Goal: Task Accomplishment & Management: Manage account settings

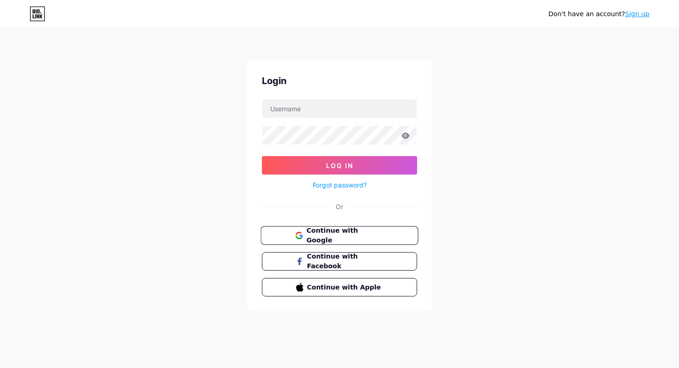
click at [352, 234] on span "Continue with Google" at bounding box center [344, 236] width 77 height 20
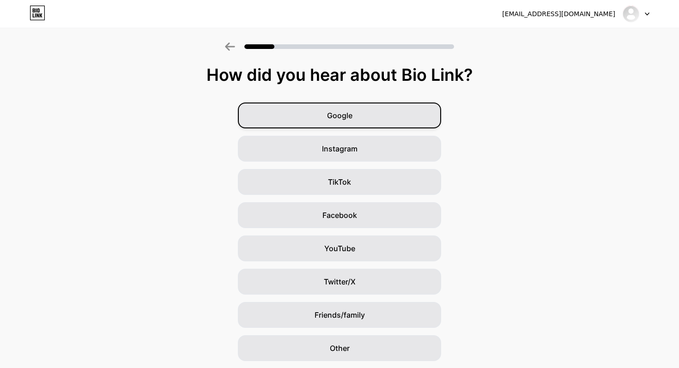
click at [342, 121] on span "Google" at bounding box center [339, 115] width 25 height 11
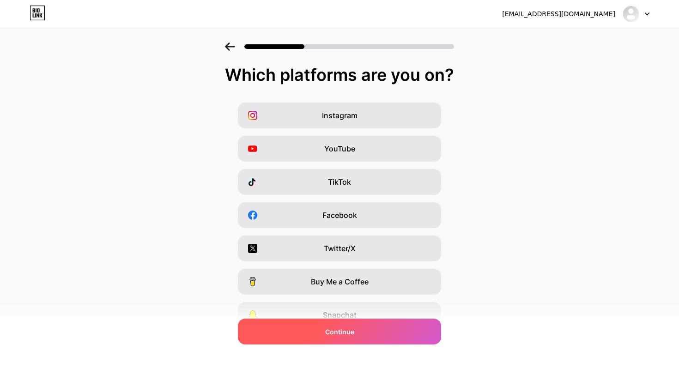
click at [365, 331] on div "Continue" at bounding box center [339, 332] width 203 height 26
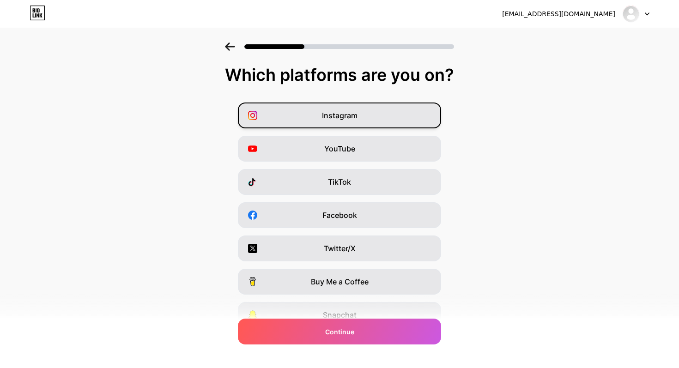
click at [373, 122] on div "Instagram" at bounding box center [339, 116] width 203 height 26
click at [363, 144] on div "YouTube" at bounding box center [339, 149] width 203 height 26
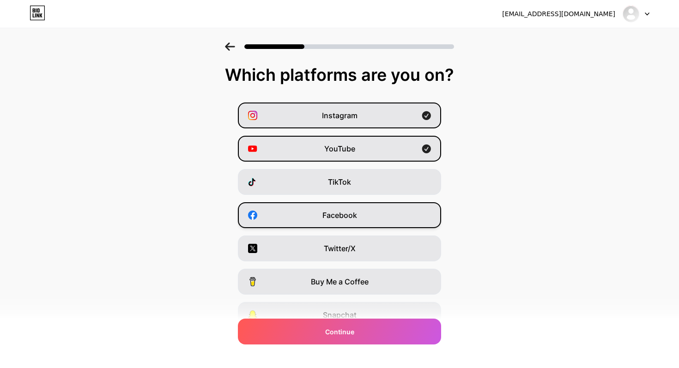
click at [354, 206] on div "Facebook" at bounding box center [339, 215] width 203 height 26
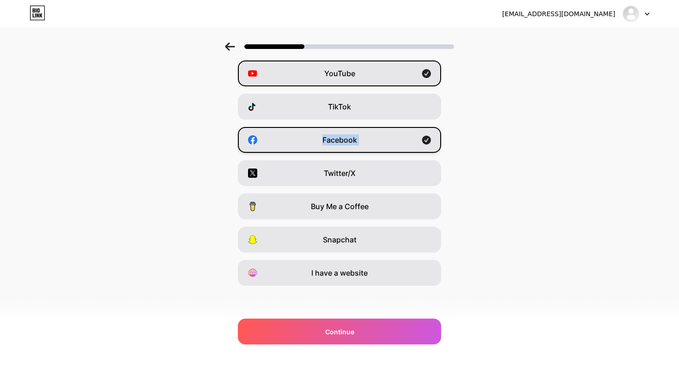
scroll to position [76, 0]
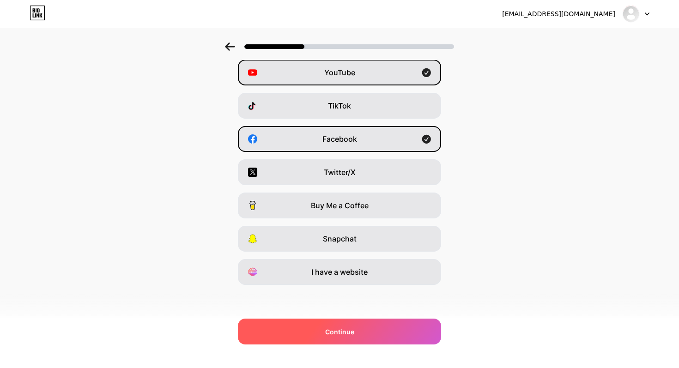
click at [348, 329] on span "Continue" at bounding box center [339, 332] width 29 height 10
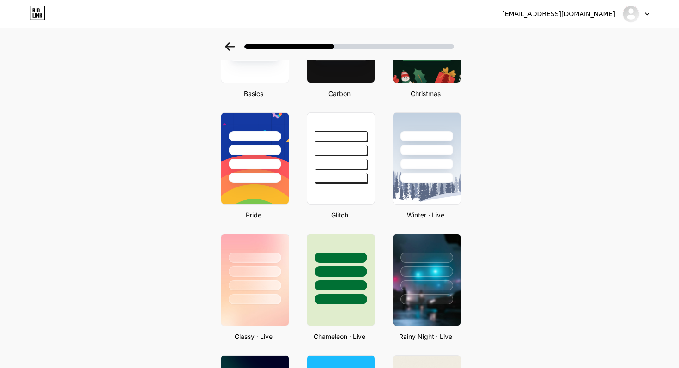
scroll to position [118, 0]
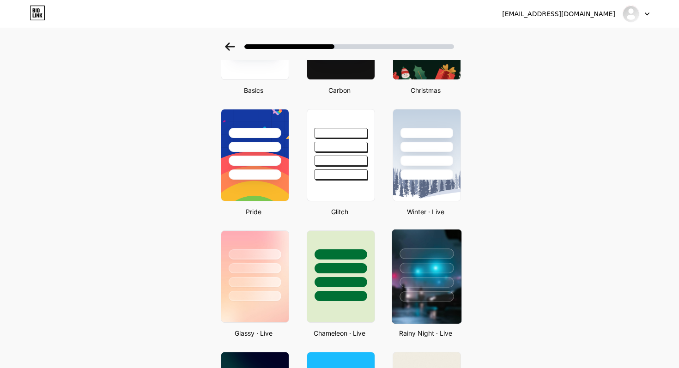
click at [434, 270] on div at bounding box center [426, 268] width 54 height 11
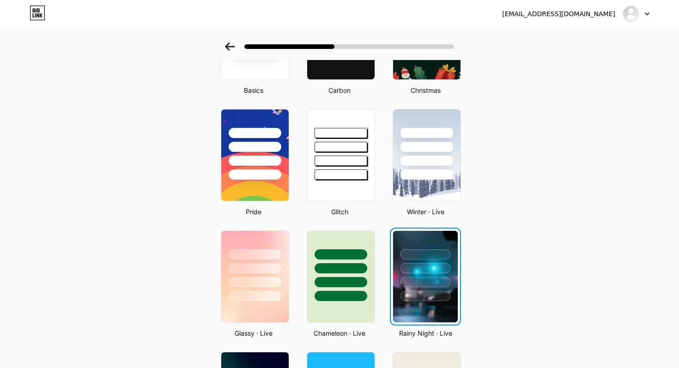
scroll to position [0, 0]
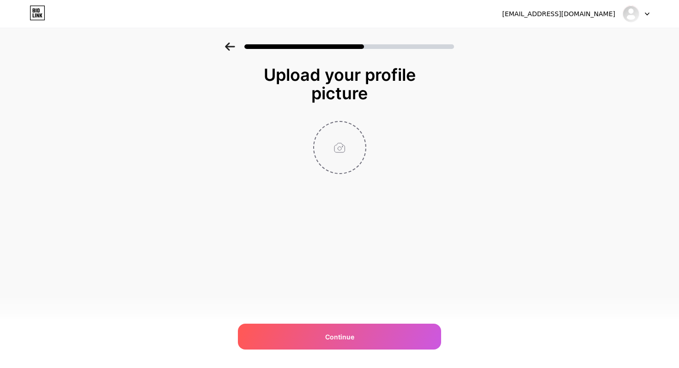
click at [336, 144] on input "file" at bounding box center [339, 147] width 51 height 51
type input "C:\fakepath\Untitled design.PNG"
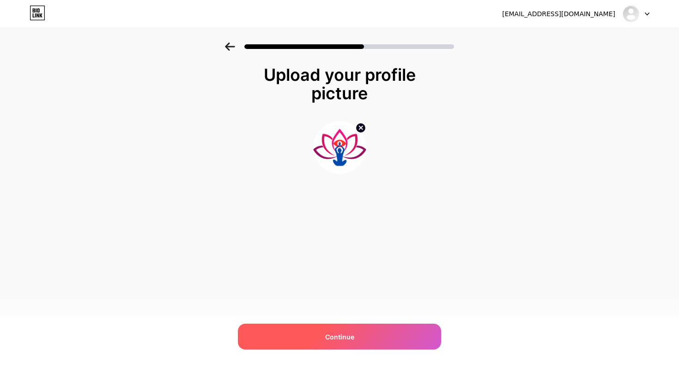
click at [331, 335] on span "Continue" at bounding box center [339, 337] width 29 height 10
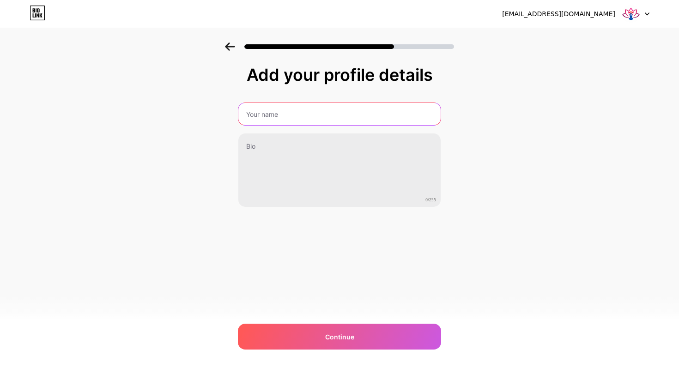
click at [320, 108] on input "text" at bounding box center [339, 114] width 202 height 22
type input "Shivaine & Shakti"
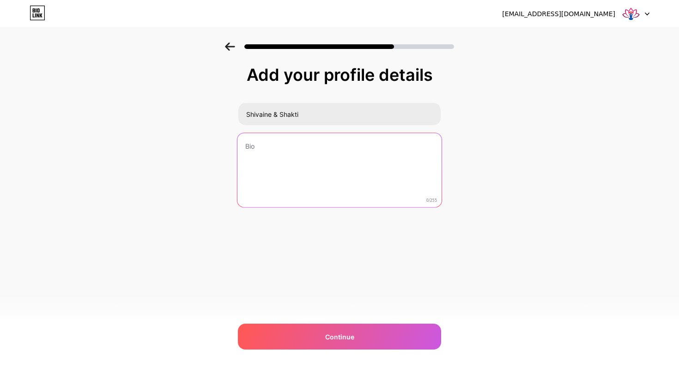
paste textarea "Tattva [PERSON_NAME] & [PERSON_NAME]. [DEMOGRAPHIC_DATA] Astrology, Numerology,…"
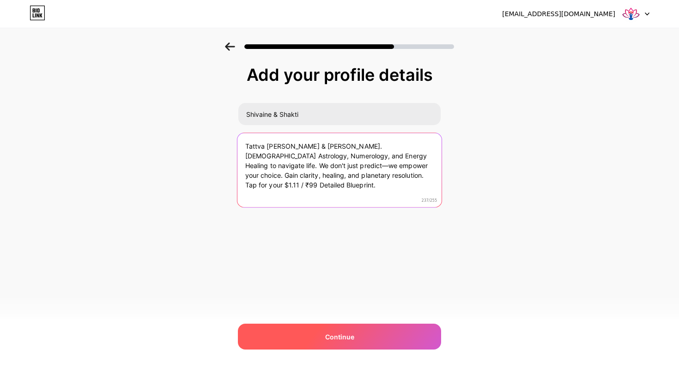
type textarea "Tattva [PERSON_NAME] & [PERSON_NAME]. [DEMOGRAPHIC_DATA] Astrology, Numerology,…"
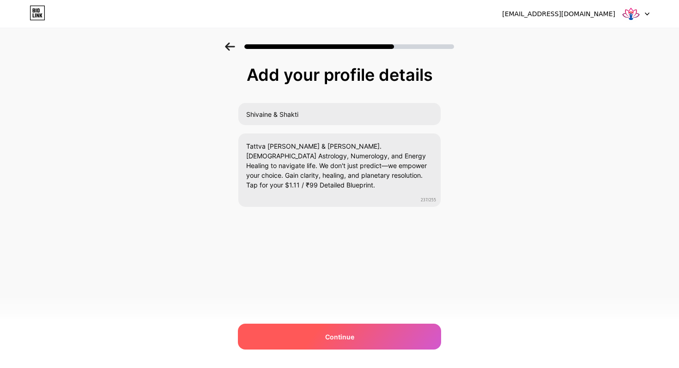
click at [371, 338] on div "Continue" at bounding box center [339, 337] width 203 height 26
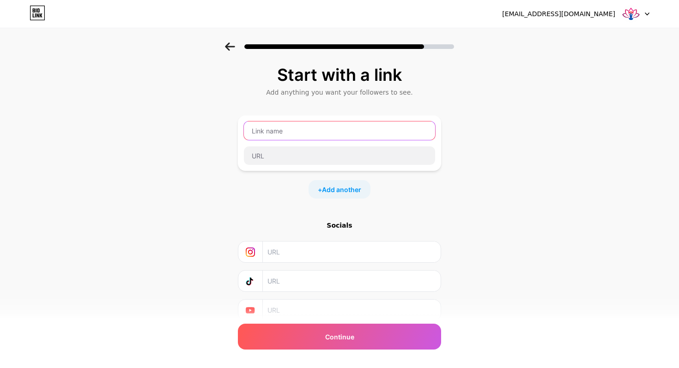
click at [387, 138] on input "text" at bounding box center [339, 130] width 191 height 18
click at [320, 127] on input "text" at bounding box center [339, 130] width 191 height 18
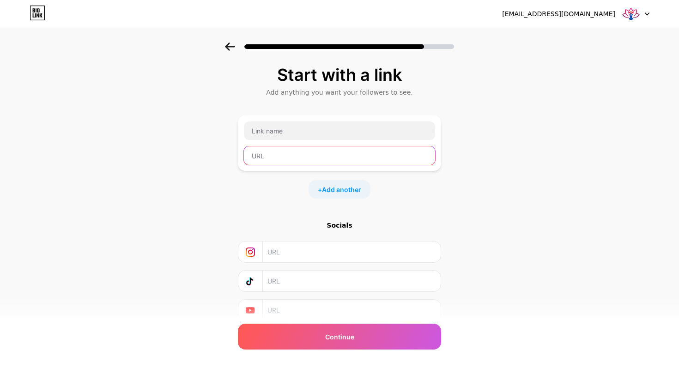
click at [306, 155] on input "text" at bounding box center [339, 155] width 191 height 18
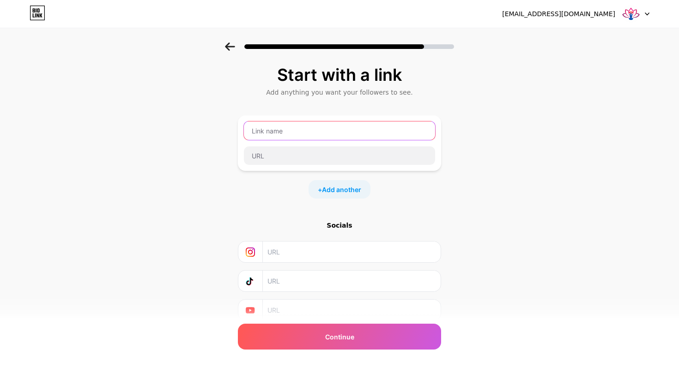
click at [316, 134] on input "text" at bounding box center [339, 130] width 191 height 18
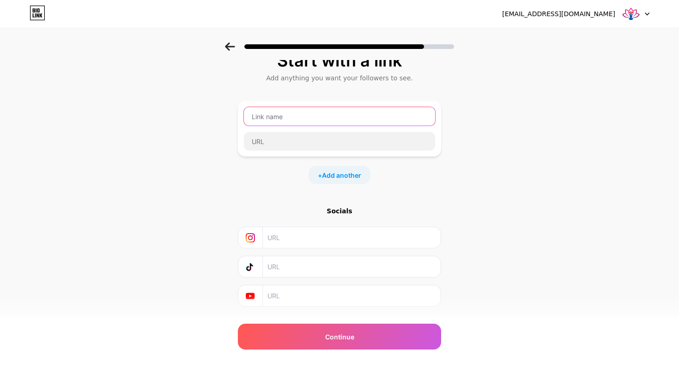
scroll to position [36, 0]
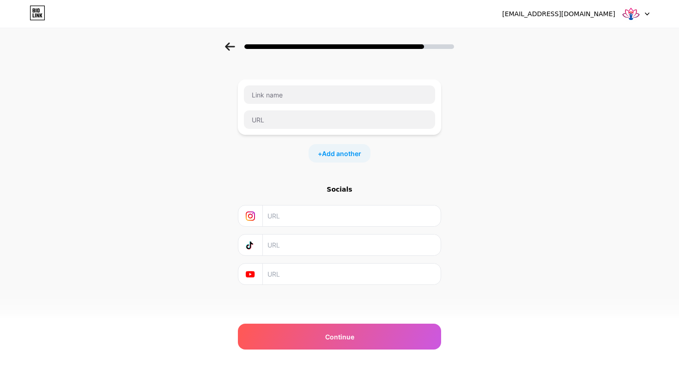
click at [337, 219] on input "text" at bounding box center [351, 216] width 168 height 21
type input "w"
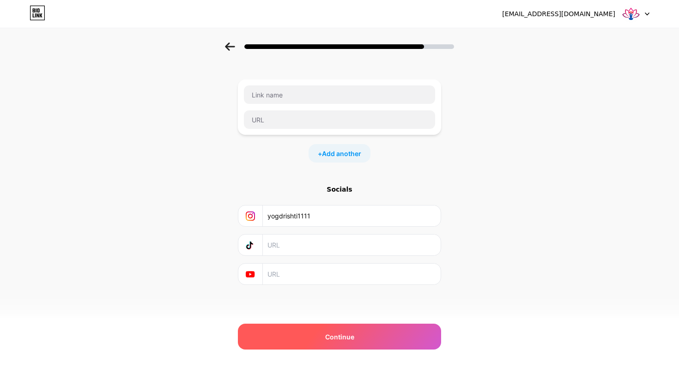
type input "yogdrishti1111"
click at [354, 327] on div "Continue" at bounding box center [339, 337] width 203 height 26
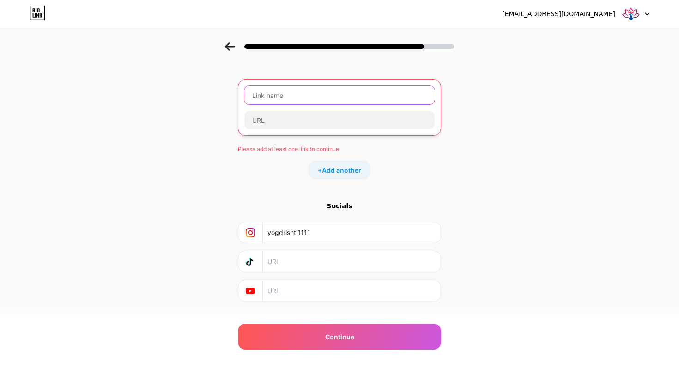
click at [341, 90] on input "text" at bounding box center [339, 95] width 190 height 18
paste input "[URL][DOMAIN_NAME]"
type input "[URL][DOMAIN_NAME]"
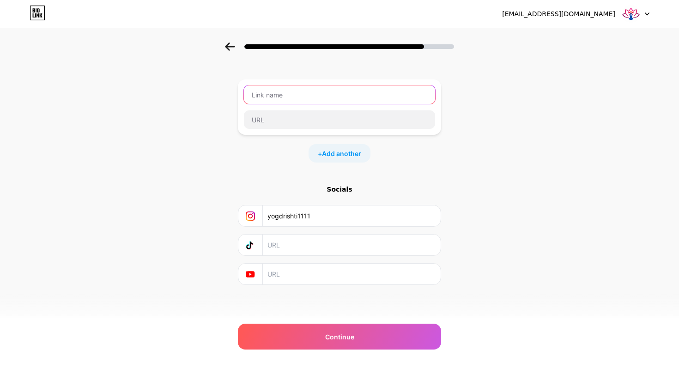
click at [314, 100] on input "text" at bounding box center [339, 94] width 191 height 18
type input "Shivaine & Shakti"
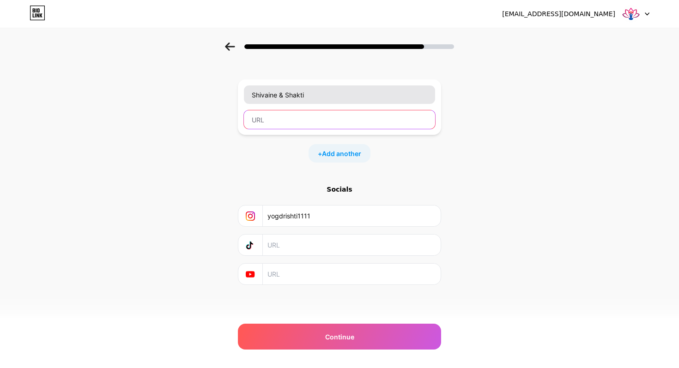
paste input "[URL][DOMAIN_NAME]"
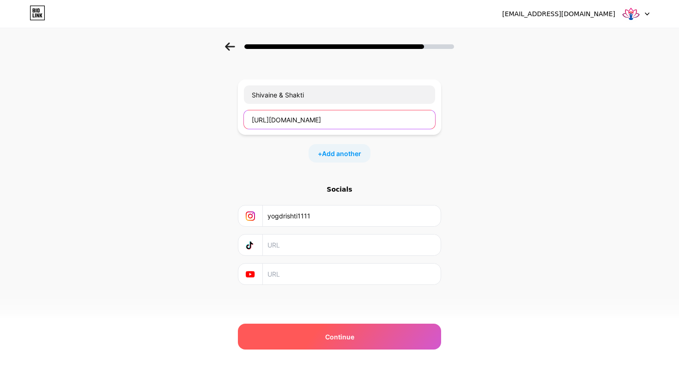
type input "[URL][DOMAIN_NAME]"
click at [346, 334] on span "Continue" at bounding box center [339, 337] width 29 height 10
click at [347, 334] on span "Continue" at bounding box center [339, 337] width 29 height 10
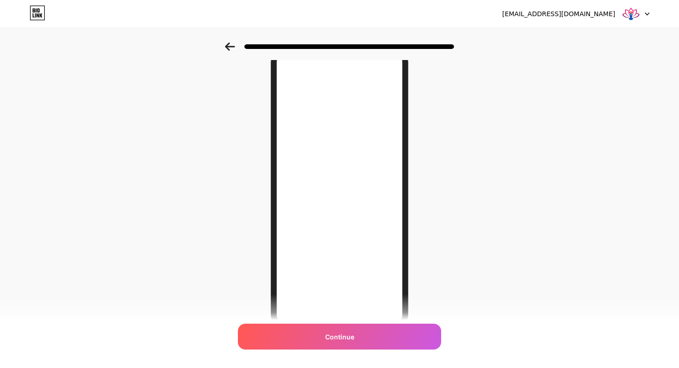
scroll to position [96, 0]
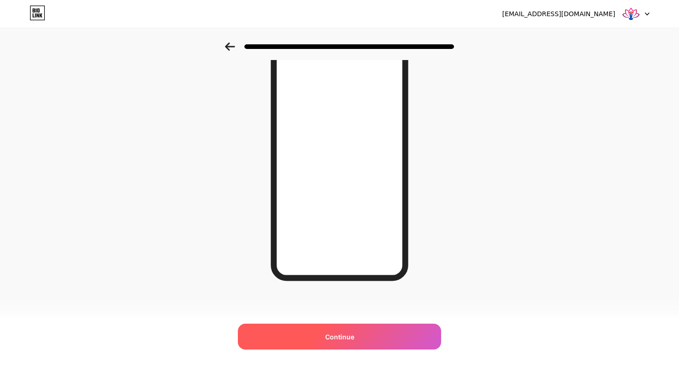
click at [343, 336] on span "Continue" at bounding box center [339, 337] width 29 height 10
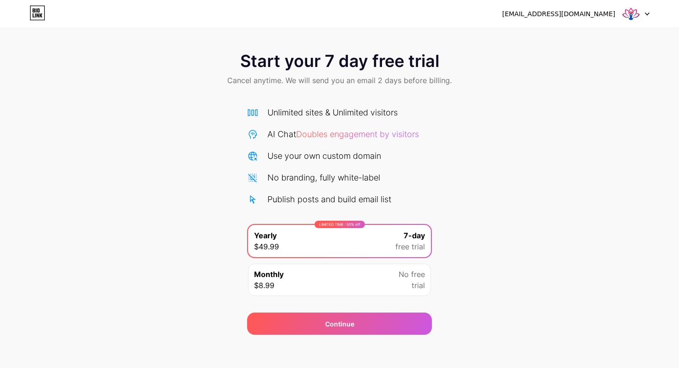
click at [367, 279] on div "Monthly $8.99 No free trial" at bounding box center [339, 280] width 183 height 32
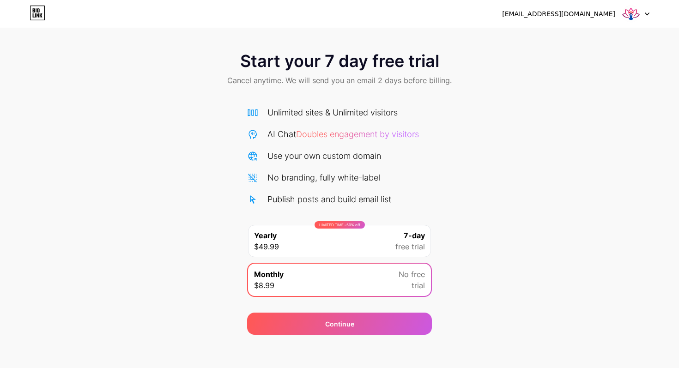
click at [364, 258] on div "LIMITED TIME : 50% off Yearly $49.99 7-day free trial" at bounding box center [339, 241] width 185 height 34
click at [336, 243] on div "LIMITED TIME : 50% off Yearly $49.99 7-day free trial" at bounding box center [339, 241] width 183 height 32
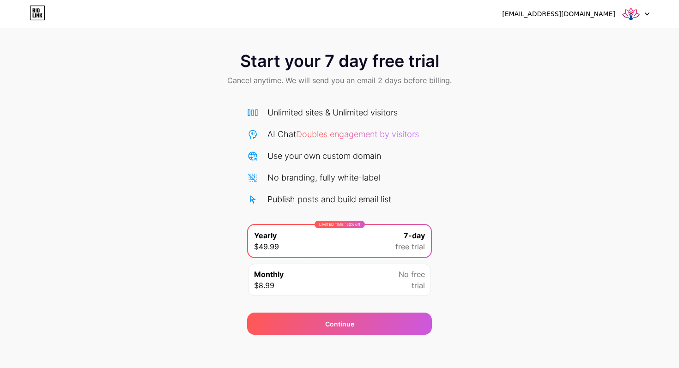
click at [340, 275] on div "Monthly $8.99 No free trial" at bounding box center [339, 280] width 183 height 32
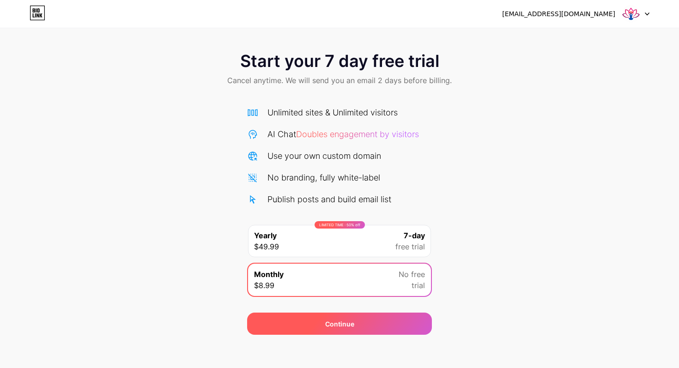
click at [337, 318] on div "Continue" at bounding box center [339, 324] width 185 height 22
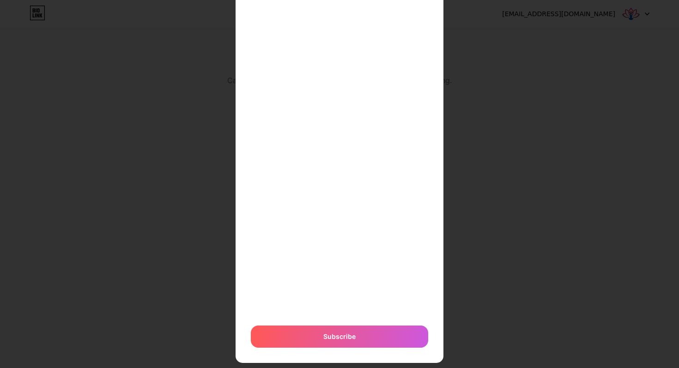
scroll to position [165, 0]
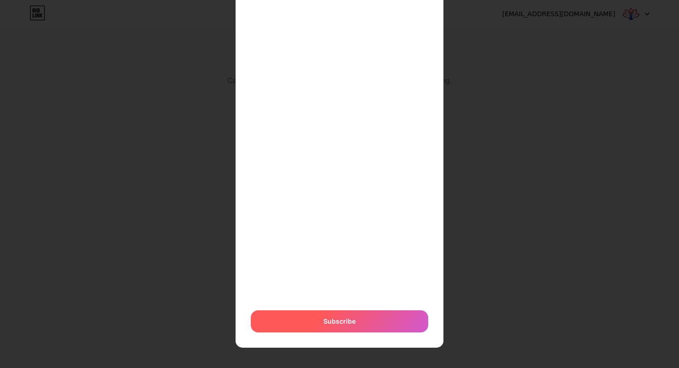
click at [376, 321] on div "Subscribe" at bounding box center [339, 321] width 177 height 22
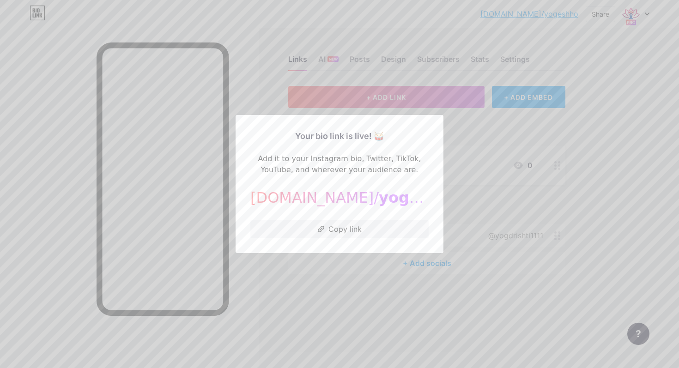
click at [379, 194] on span "yogeshho" at bounding box center [419, 198] width 80 height 18
click at [332, 263] on div at bounding box center [339, 184] width 679 height 368
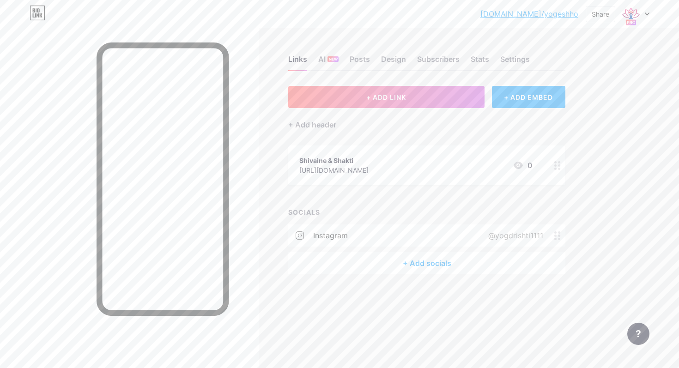
click at [645, 13] on icon at bounding box center [647, 14] width 4 height 2
click at [593, 99] on link "Account settings" at bounding box center [591, 104] width 115 height 25
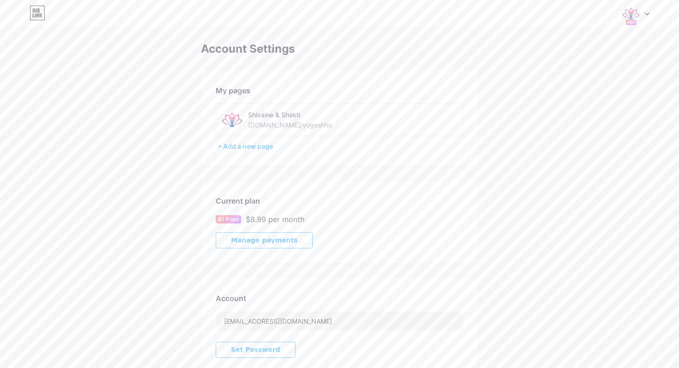
click at [318, 120] on div "Shivaine & Shakti [DOMAIN_NAME]/yogeshho" at bounding box center [313, 119] width 131 height 21
click at [282, 127] on div "[DOMAIN_NAME]/yogeshho" at bounding box center [290, 125] width 84 height 10
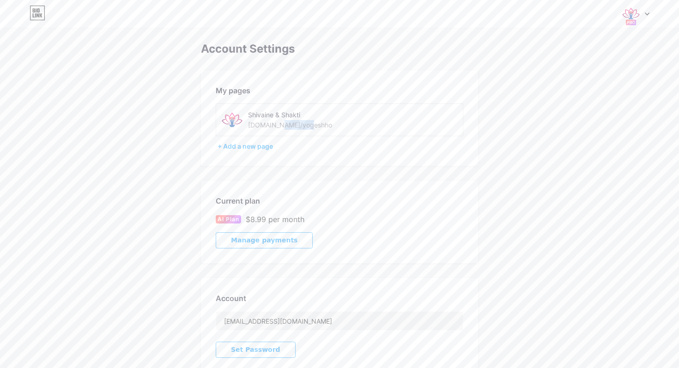
click at [282, 127] on div "[DOMAIN_NAME]/yogeshho" at bounding box center [290, 125] width 84 height 10
click at [293, 127] on div "[DOMAIN_NAME]/yogeshho" at bounding box center [290, 125] width 84 height 10
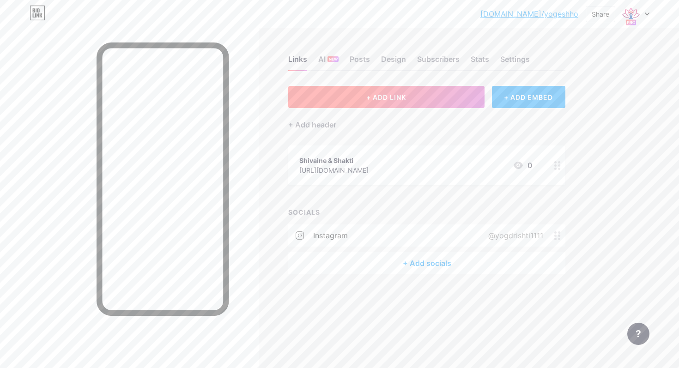
click at [410, 97] on button "+ ADD LINK" at bounding box center [386, 97] width 196 height 22
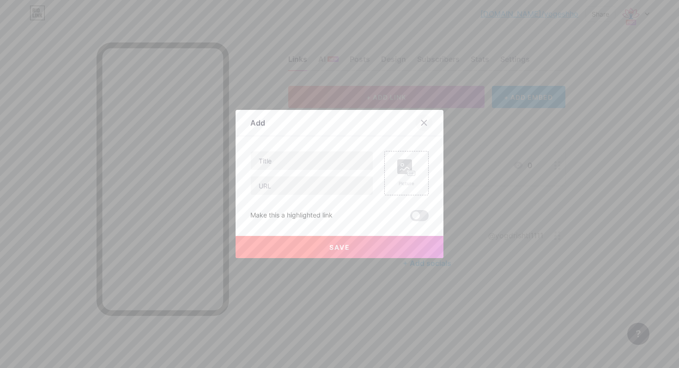
click at [423, 125] on icon at bounding box center [423, 122] width 7 height 7
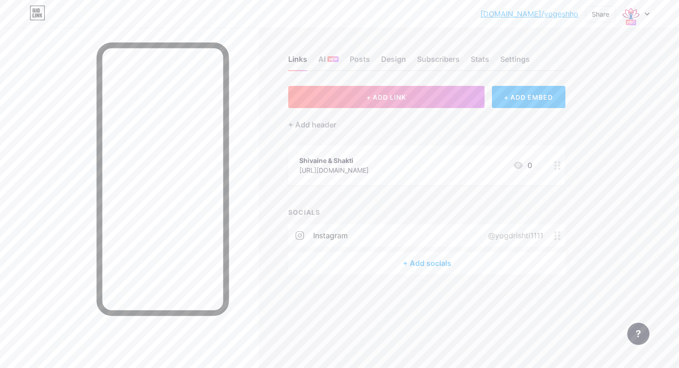
click at [501, 235] on div "@yogdrishti1111" at bounding box center [513, 235] width 81 height 11
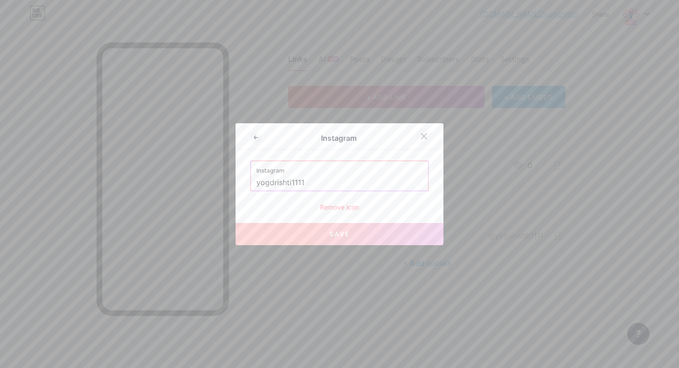
click at [427, 135] on icon at bounding box center [423, 136] width 7 height 7
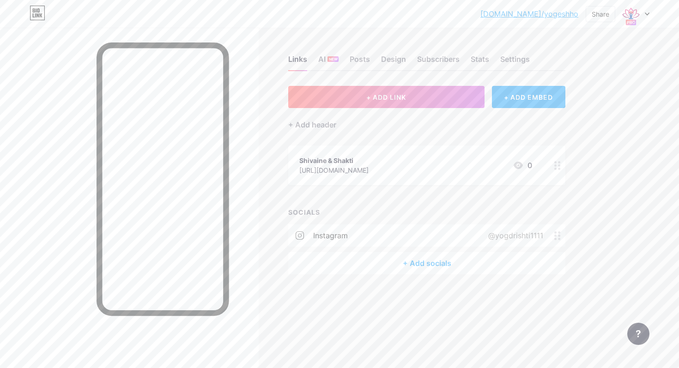
click at [425, 262] on div "+ Add socials" at bounding box center [426, 263] width 277 height 22
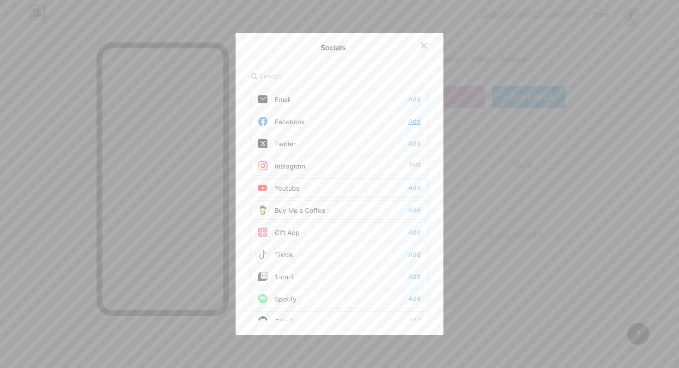
click at [420, 119] on div "Add" at bounding box center [414, 121] width 12 height 9
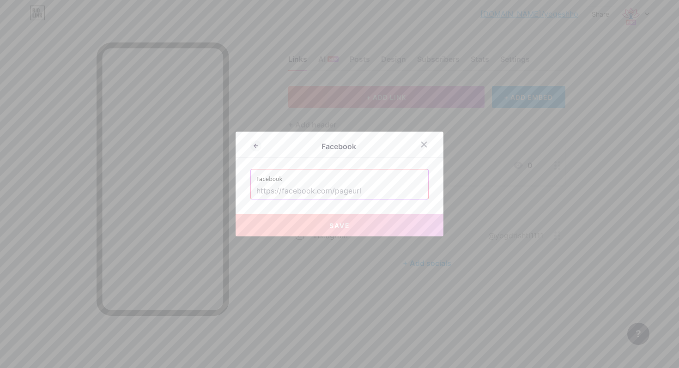
click at [349, 193] on input "text" at bounding box center [339, 191] width 166 height 16
paste input "[URL][DOMAIN_NAME]"
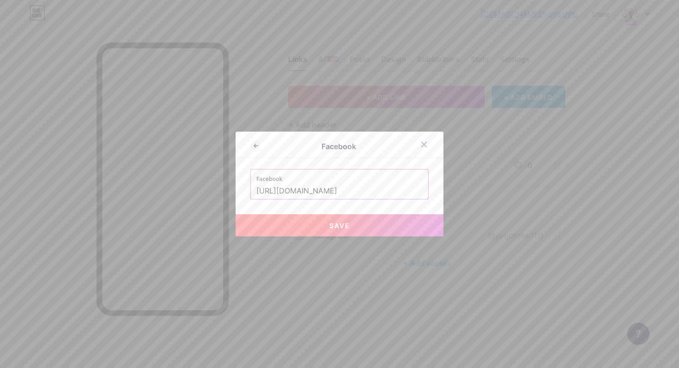
scroll to position [0, 44]
type input "[URL][DOMAIN_NAME]"
click at [340, 223] on span "Save" at bounding box center [339, 226] width 21 height 8
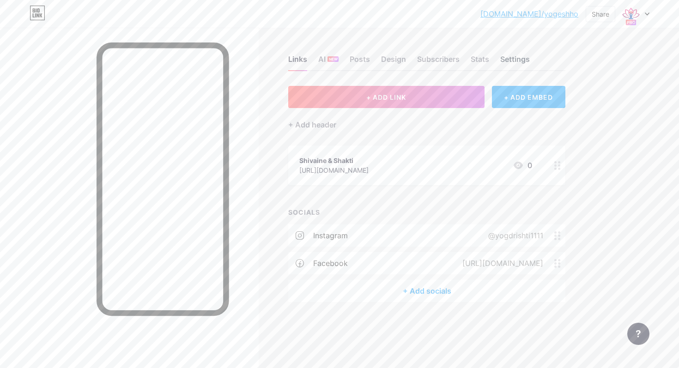
click at [526, 59] on div "Settings" at bounding box center [515, 62] width 30 height 17
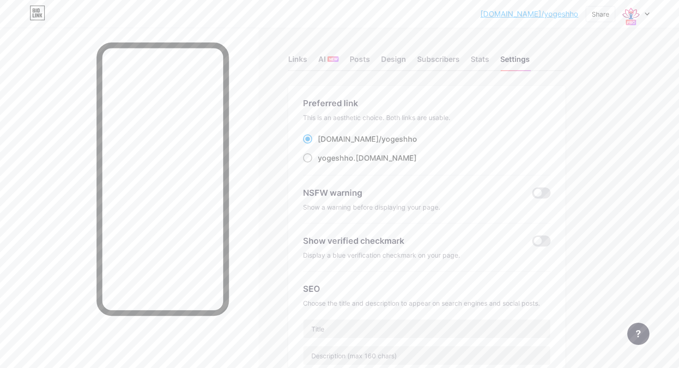
click at [309, 160] on span at bounding box center [307, 157] width 9 height 9
click at [318, 163] on input "yogeshho .[DOMAIN_NAME]" at bounding box center [321, 166] width 6 height 6
radio input "true"
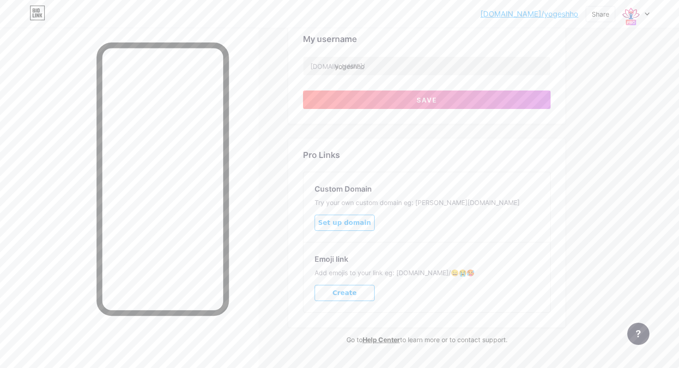
scroll to position [443, 0]
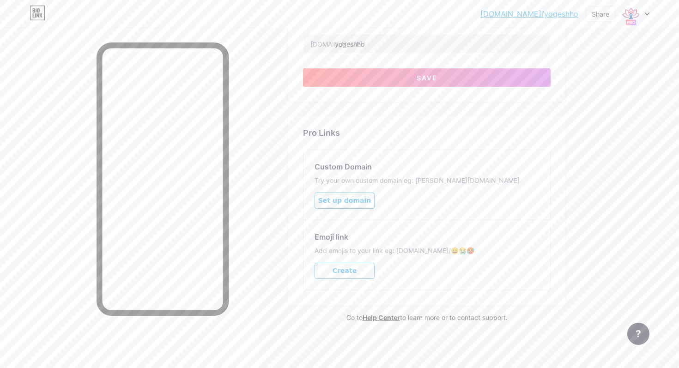
click at [357, 203] on span "Set up domain" at bounding box center [344, 201] width 53 height 8
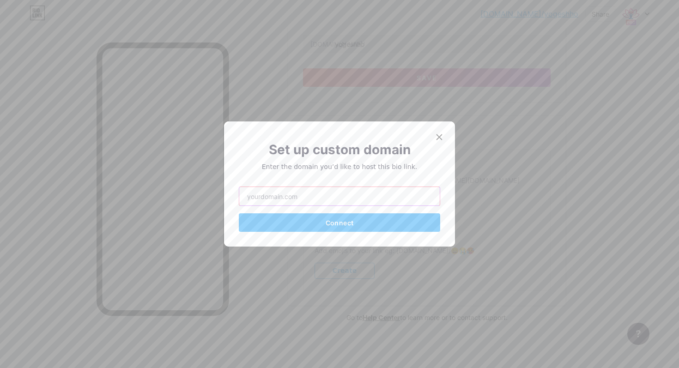
click at [357, 198] on input "text" at bounding box center [339, 196] width 200 height 18
click at [435, 137] on icon at bounding box center [438, 136] width 7 height 7
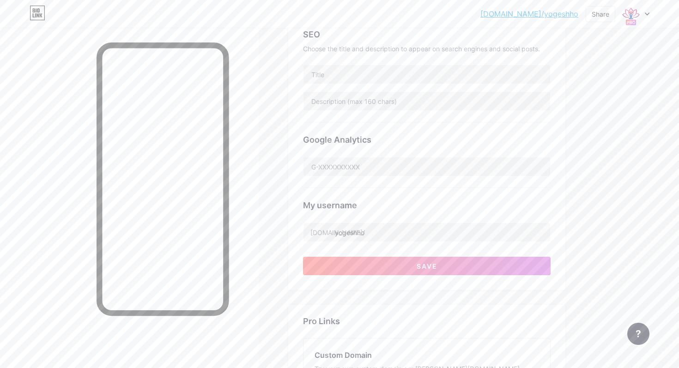
scroll to position [253, 0]
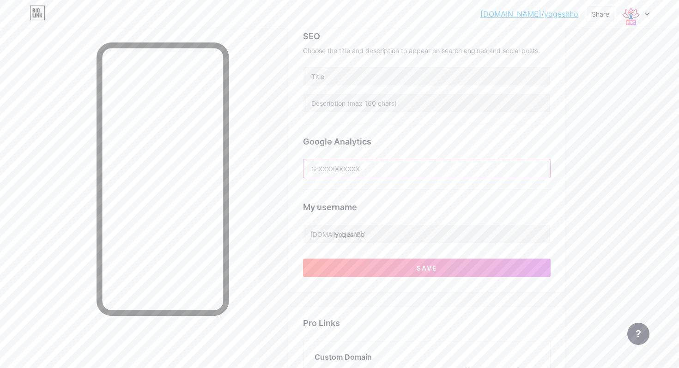
click at [406, 171] on input "text" at bounding box center [426, 168] width 247 height 18
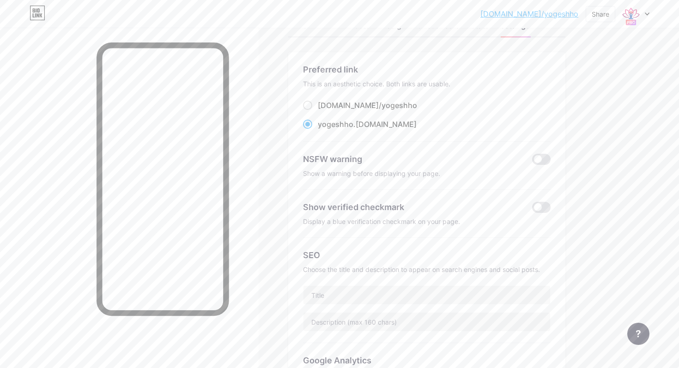
scroll to position [27, 0]
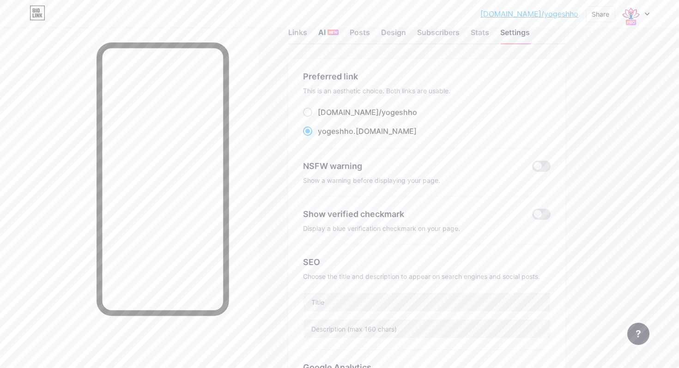
click at [322, 33] on div "AI NEW" at bounding box center [328, 35] width 20 height 17
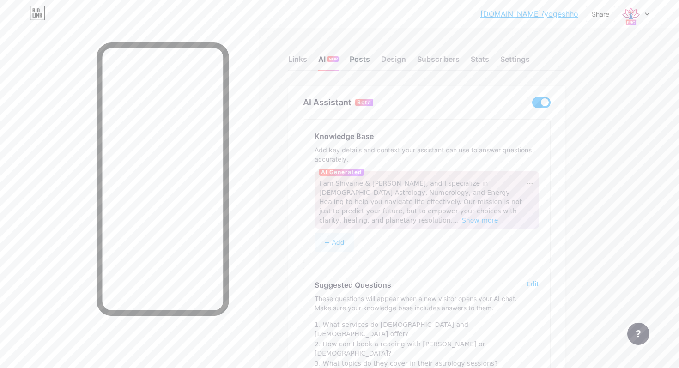
click at [351, 64] on div "Posts" at bounding box center [360, 62] width 20 height 17
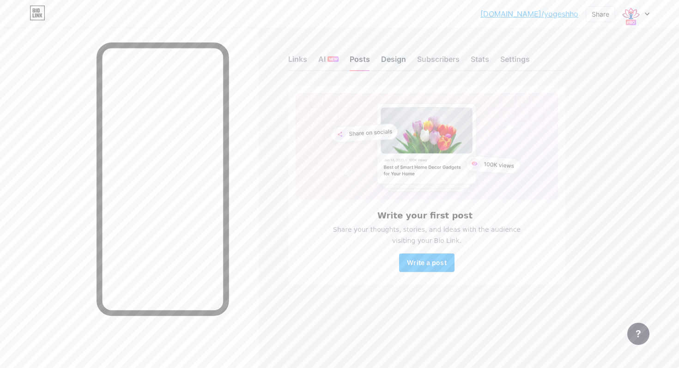
click at [395, 61] on div "Design" at bounding box center [393, 62] width 25 height 17
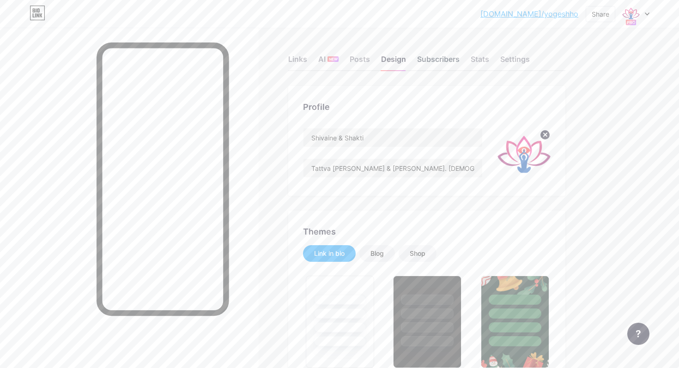
click at [435, 60] on div "Subscribers" at bounding box center [438, 62] width 42 height 17
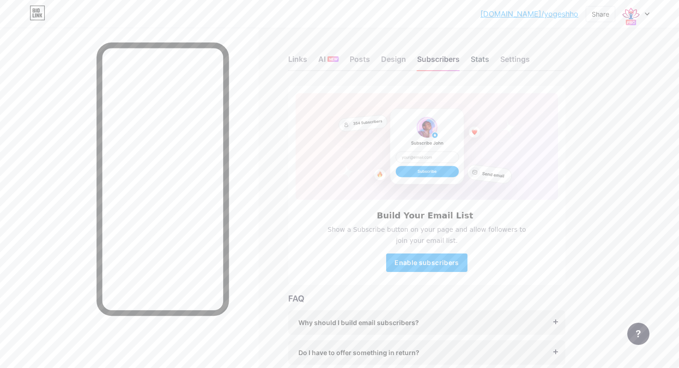
click at [487, 62] on div "Stats" at bounding box center [480, 62] width 18 height 17
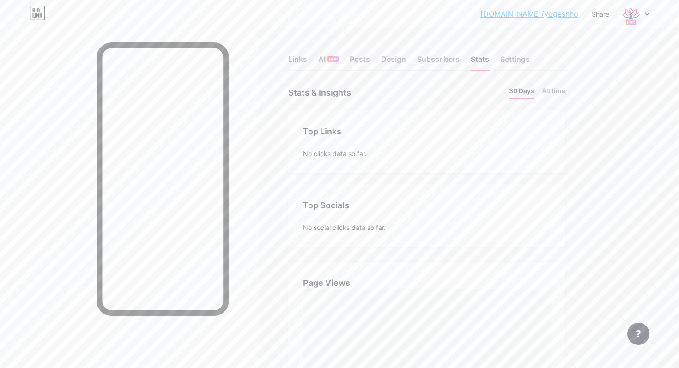
scroll to position [368, 679]
click at [510, 57] on div "Settings" at bounding box center [515, 62] width 30 height 17
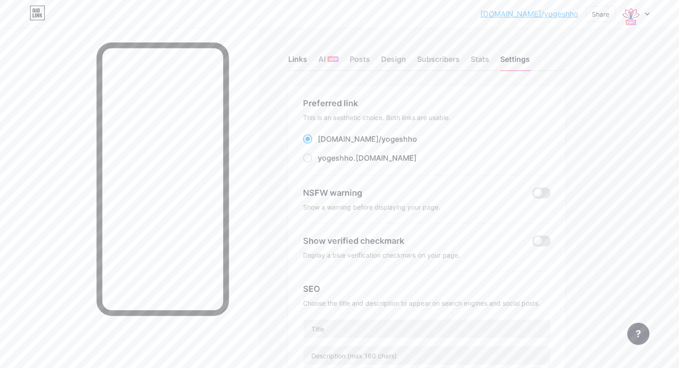
click at [301, 63] on div "Links" at bounding box center [297, 62] width 19 height 17
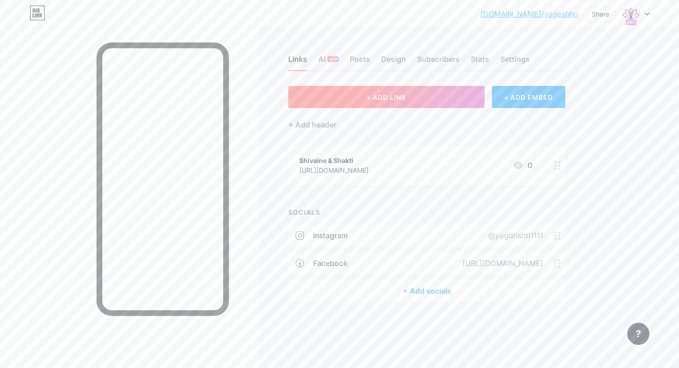
click at [366, 105] on button "+ ADD LINK" at bounding box center [386, 97] width 196 height 22
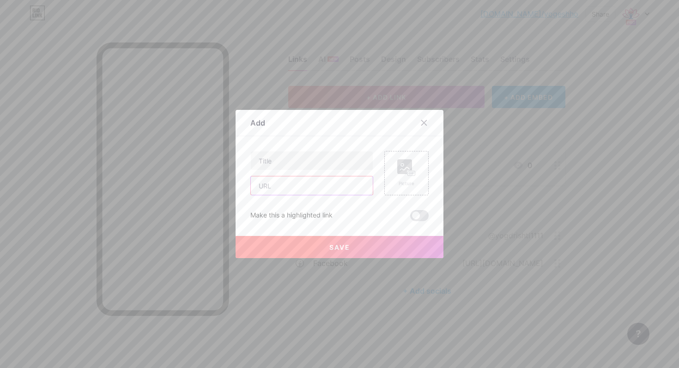
click at [338, 186] on input "text" at bounding box center [312, 185] width 122 height 18
click at [422, 121] on icon at bounding box center [424, 123] width 5 height 5
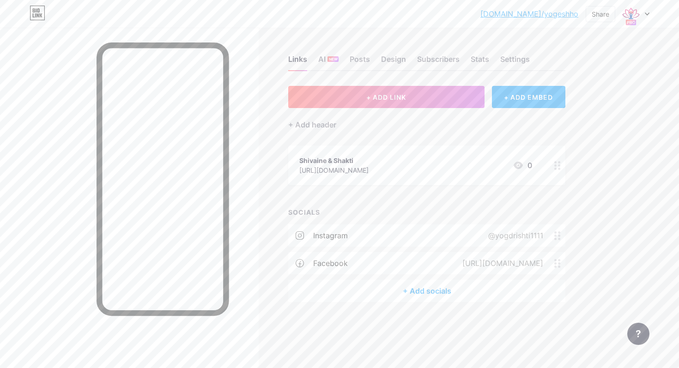
click at [558, 166] on circle at bounding box center [559, 165] width 2 height 2
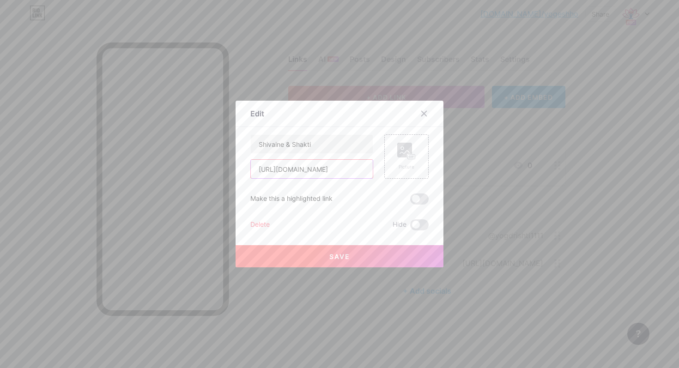
click at [318, 175] on input "[URL][DOMAIN_NAME]" at bounding box center [312, 169] width 122 height 18
paste input "[DOMAIN_NAME][URL]"
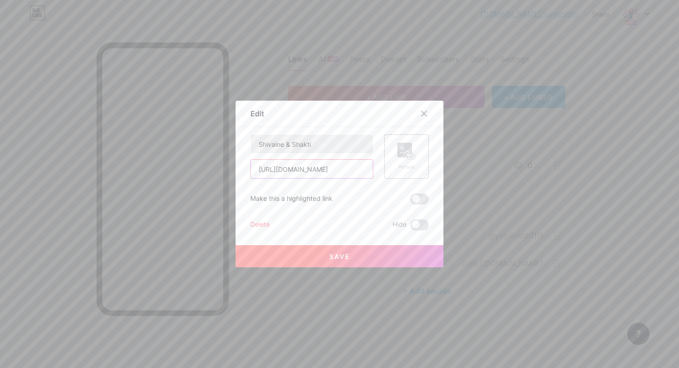
type input "[URL][DOMAIN_NAME]"
click at [272, 142] on input "Shivaine & Shakti" at bounding box center [312, 144] width 122 height 18
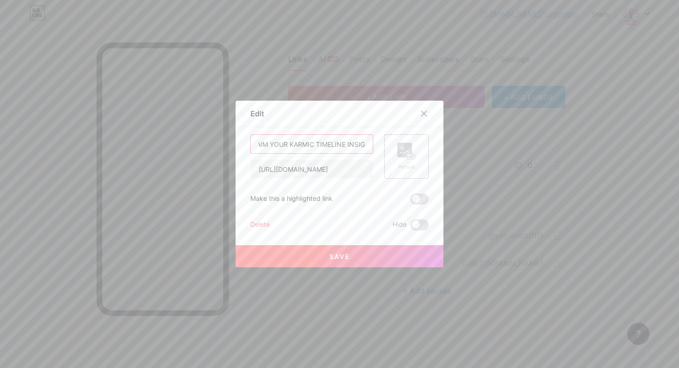
scroll to position [0, 20]
type input "CLAIM YOUR KARMIC TIMELINE INSIGHT"
click at [422, 201] on span at bounding box center [419, 199] width 18 height 11
click at [410, 201] on input "checkbox" at bounding box center [410, 201] width 0 height 0
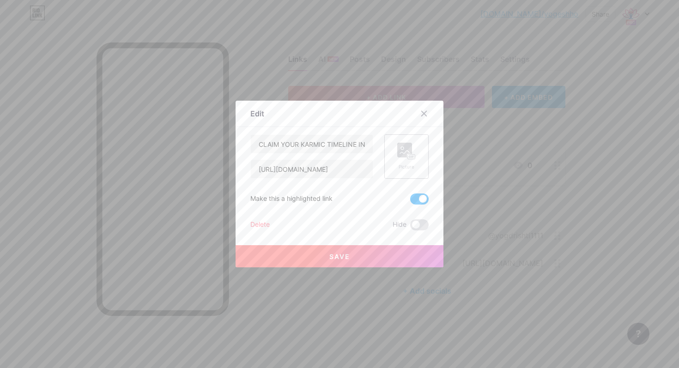
click at [409, 158] on rect at bounding box center [411, 157] width 7 height 5
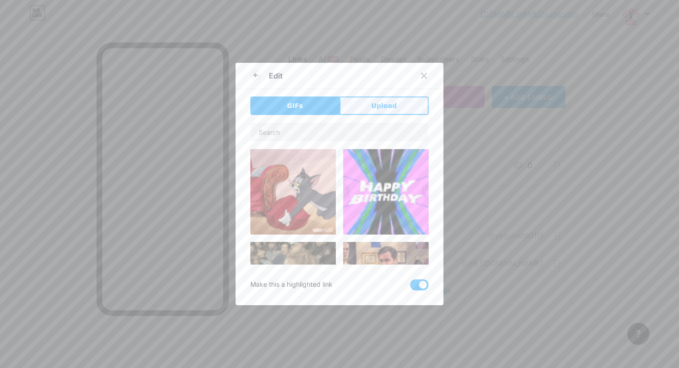
click at [366, 106] on button "Upload" at bounding box center [383, 106] width 89 height 18
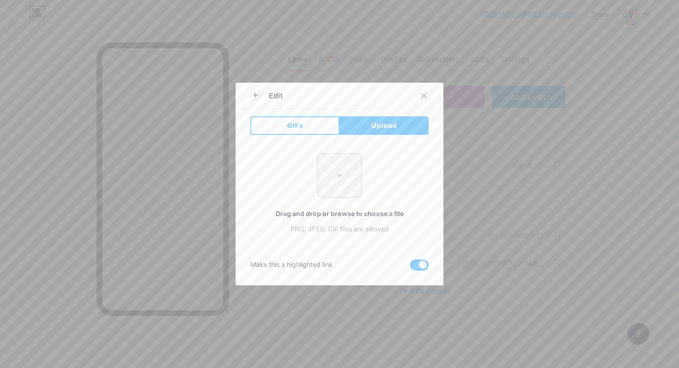
click at [343, 170] on input "file" at bounding box center [339, 175] width 43 height 43
type input "C:\fakepath\Untitled design.PNG"
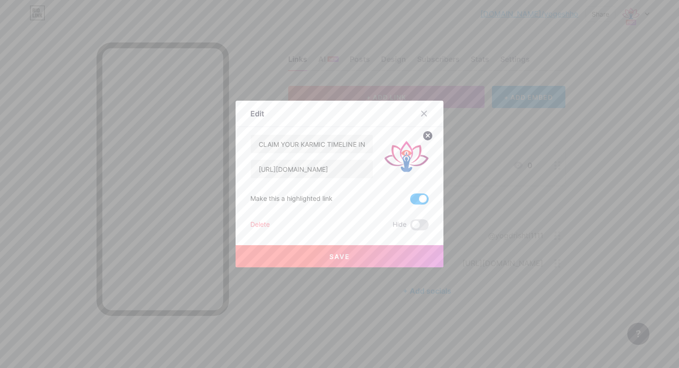
click at [342, 256] on span "Save" at bounding box center [339, 257] width 21 height 8
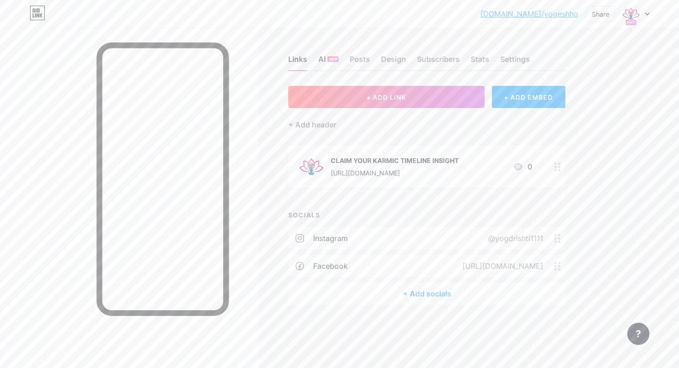
click at [326, 61] on div "AI NEW" at bounding box center [328, 62] width 20 height 17
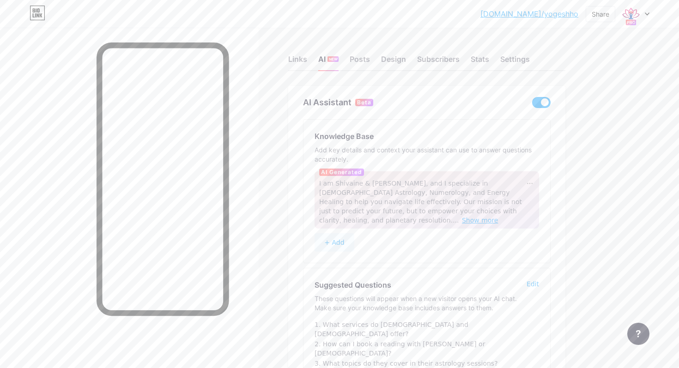
click at [498, 217] on span "Show more" at bounding box center [480, 220] width 36 height 7
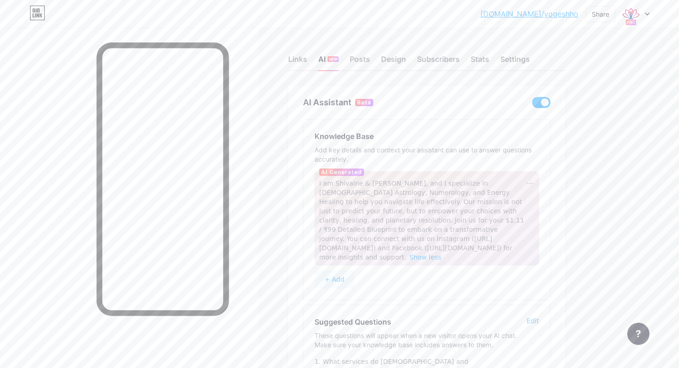
click at [370, 58] on div "Links AI NEW Posts Design Subscribers Stats Settings" at bounding box center [426, 55] width 277 height 32
click at [363, 60] on div "Posts" at bounding box center [360, 62] width 20 height 17
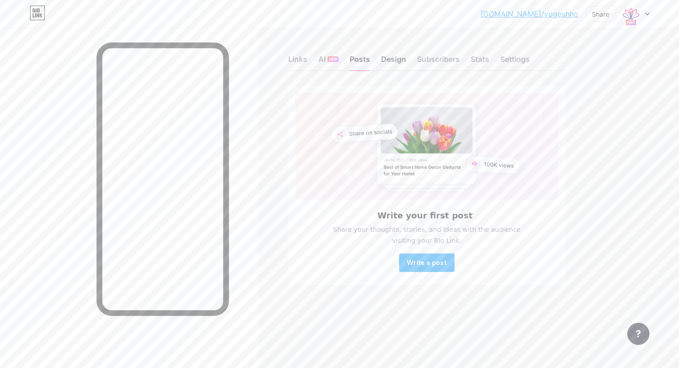
click at [392, 58] on div "Design" at bounding box center [393, 62] width 25 height 17
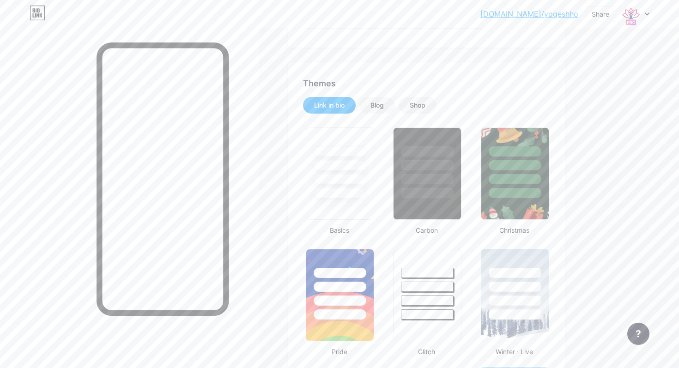
scroll to position [150, 0]
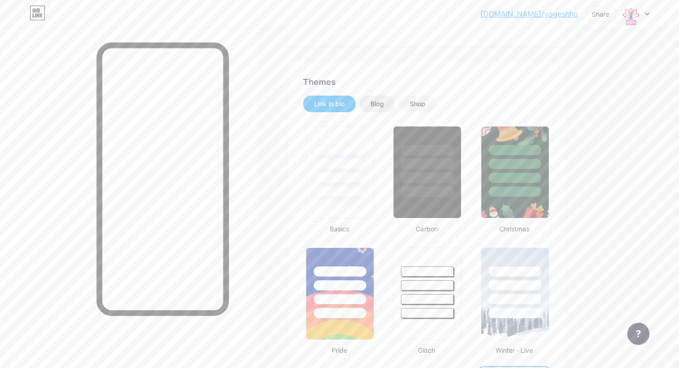
click at [381, 102] on div "Blog" at bounding box center [376, 103] width 13 height 9
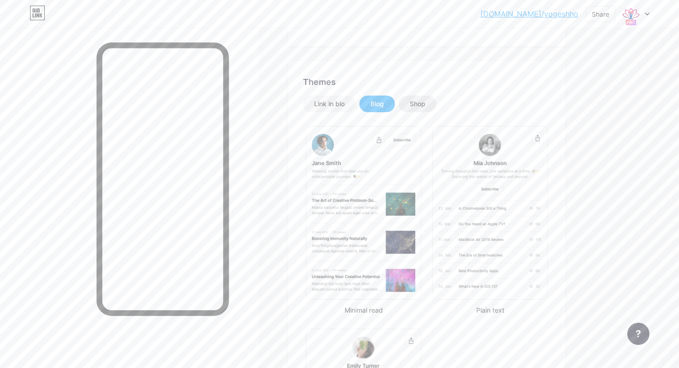
click at [411, 102] on div "Shop" at bounding box center [418, 103] width 16 height 9
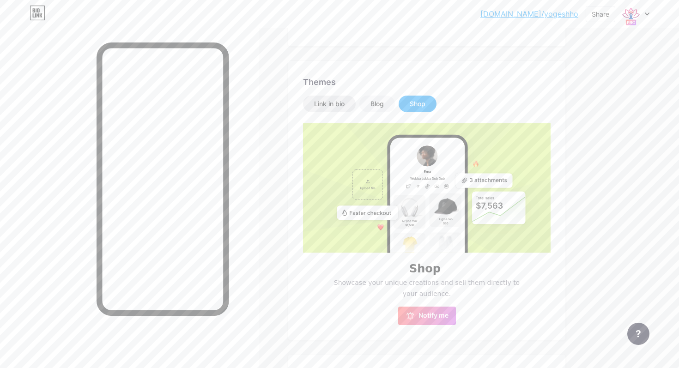
click at [340, 106] on div "Link in bio" at bounding box center [329, 103] width 30 height 9
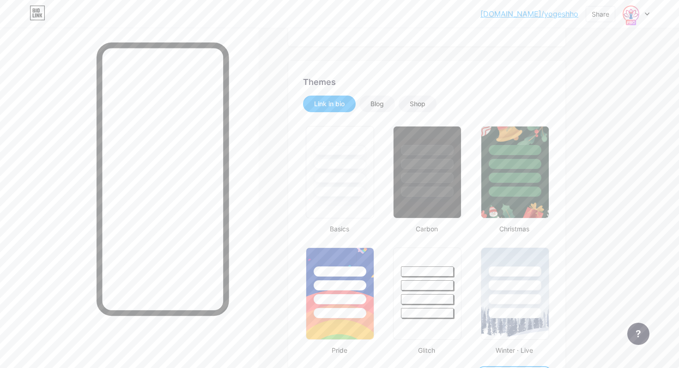
click at [631, 18] on img at bounding box center [630, 13] width 15 height 15
click at [579, 80] on div "+ Add a new page" at bounding box center [592, 79] width 103 height 9
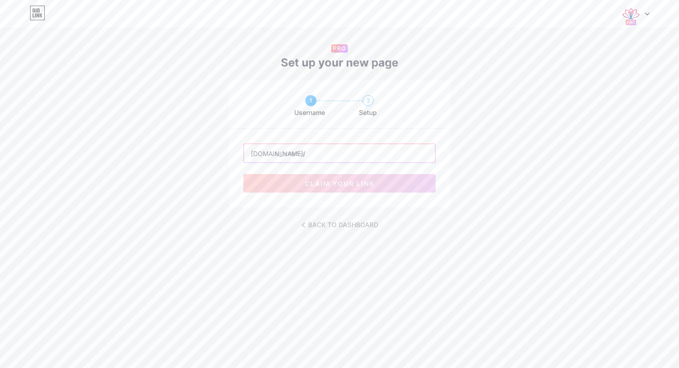
click at [287, 155] on input "text" at bounding box center [339, 153] width 191 height 18
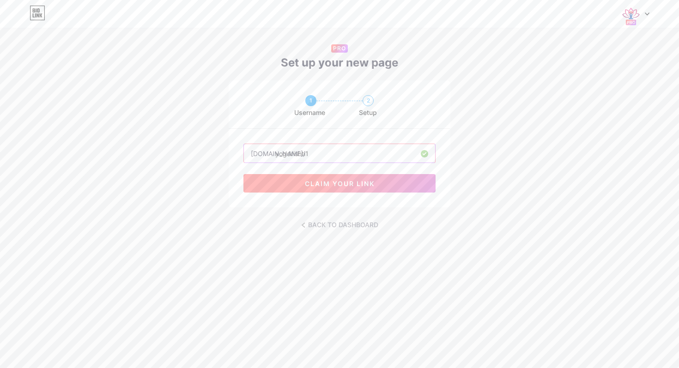
type input "yogdrishti1"
click at [343, 184] on span "claim your link" at bounding box center [340, 184] width 70 height 8
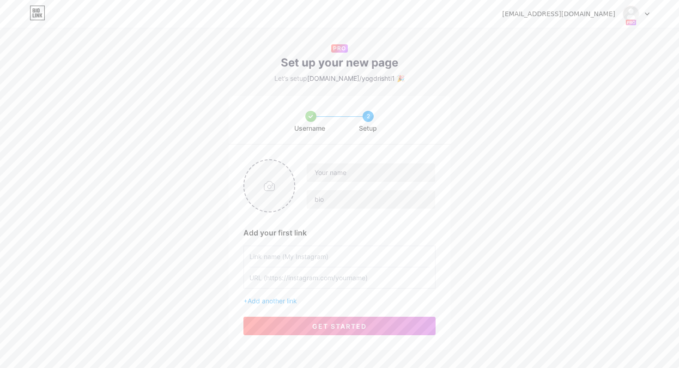
click at [276, 187] on input "file" at bounding box center [269, 185] width 50 height 51
type input "C:\fakepath\Untitled design.PNG"
click at [338, 174] on input "text" at bounding box center [371, 172] width 128 height 18
type input "Shivaine & Shakti"
paste input "Your cosmic map for life's journey. 🕉️ [DEMOGRAPHIC_DATA] Life Coaches | Chakra…"
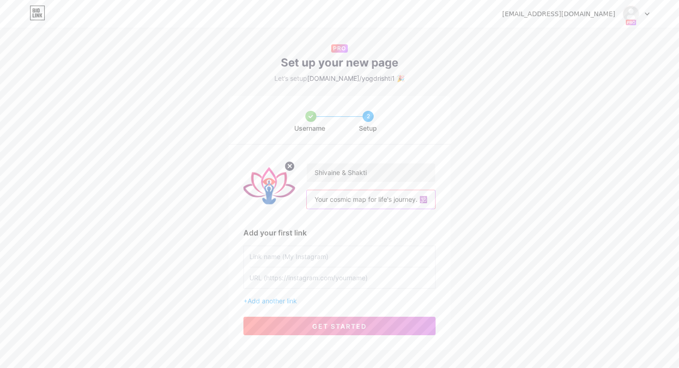
scroll to position [0, 306]
type input "Your cosmic map for life's journey. 🕉️ [DEMOGRAPHIC_DATA] Life Coaches | Chakra…"
click at [355, 261] on input "text" at bounding box center [339, 256] width 180 height 21
type input "YogDrishti"
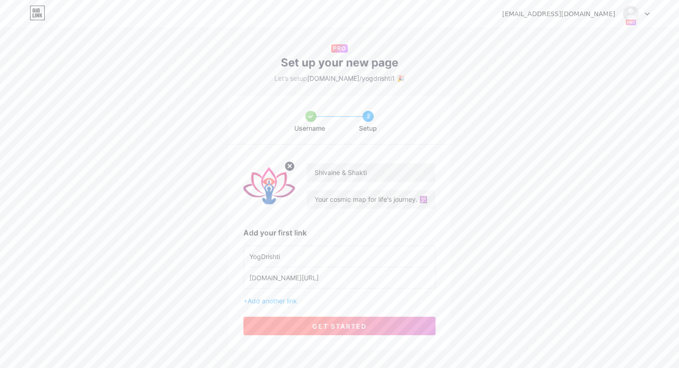
type input "[DOMAIN_NAME][URL]"
click at [341, 327] on span "get started" at bounding box center [339, 326] width 54 height 8
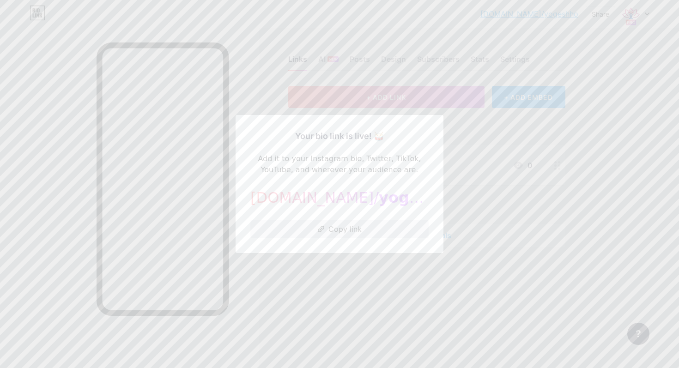
click at [332, 226] on button "Copy link" at bounding box center [339, 229] width 178 height 18
click at [376, 269] on div at bounding box center [339, 184] width 679 height 368
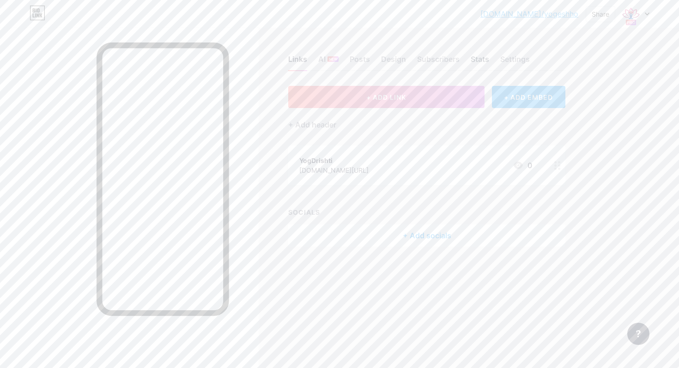
click at [481, 60] on div "Stats" at bounding box center [480, 62] width 18 height 17
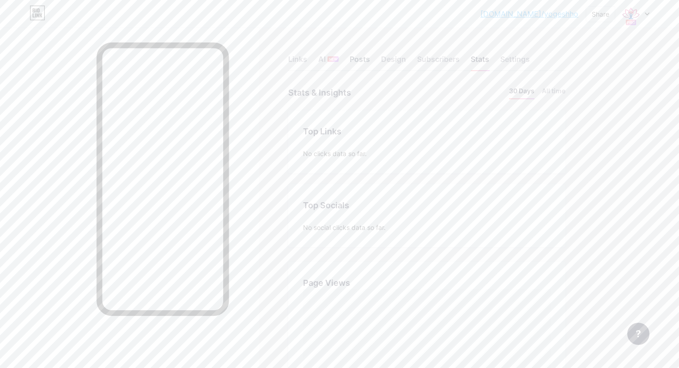
click at [362, 58] on div "Posts" at bounding box center [360, 62] width 20 height 17
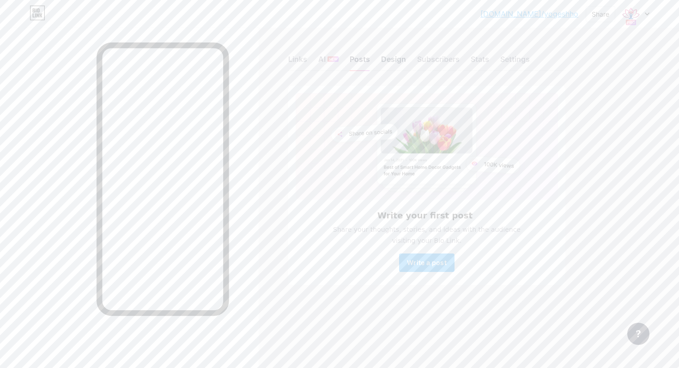
click at [398, 58] on div "Design" at bounding box center [393, 62] width 25 height 17
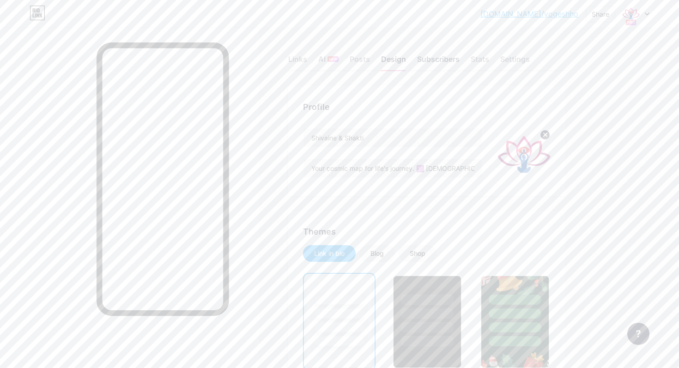
click at [446, 58] on div "Subscribers" at bounding box center [438, 62] width 42 height 17
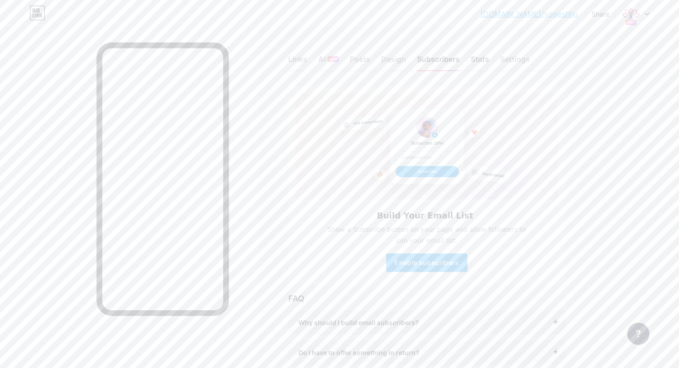
click at [478, 66] on div "Stats" at bounding box center [480, 62] width 18 height 17
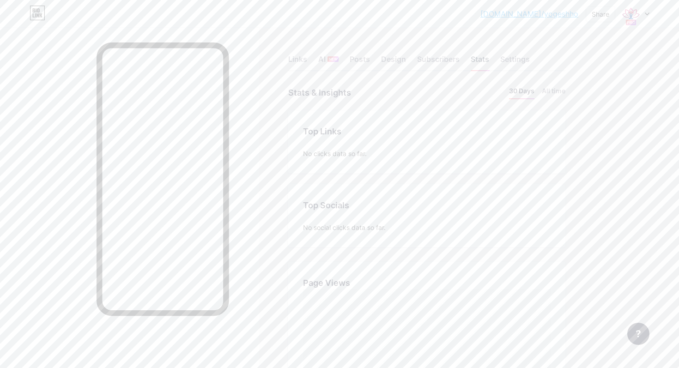
scroll to position [368, 679]
click at [508, 55] on div "Settings" at bounding box center [515, 62] width 30 height 17
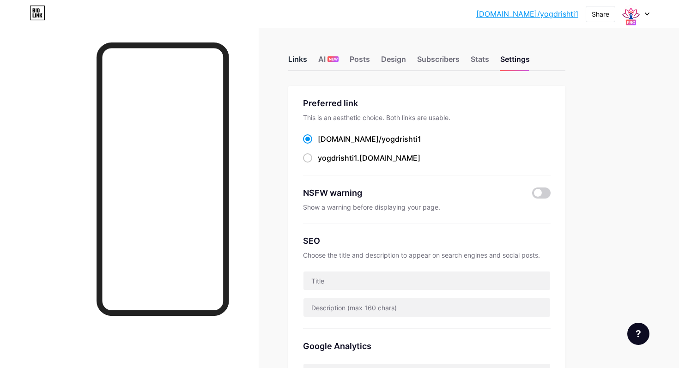
click at [300, 60] on div "Links" at bounding box center [297, 62] width 19 height 17
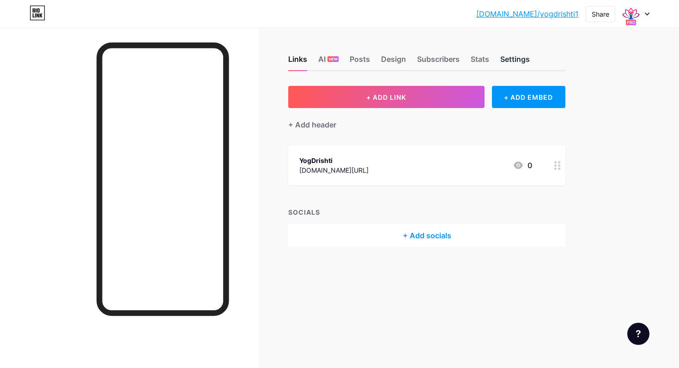
click at [516, 62] on div "Settings" at bounding box center [515, 62] width 30 height 17
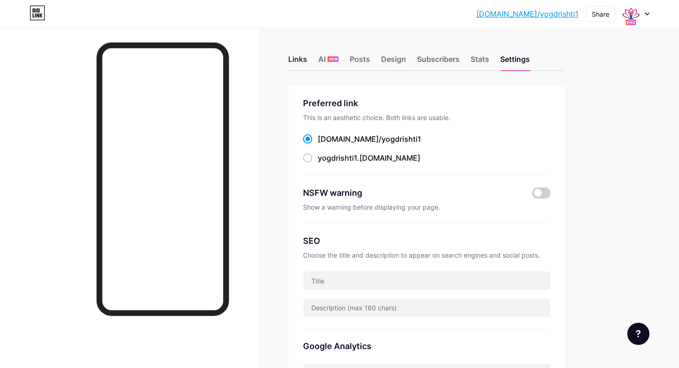
click at [298, 58] on div "Links" at bounding box center [297, 62] width 19 height 17
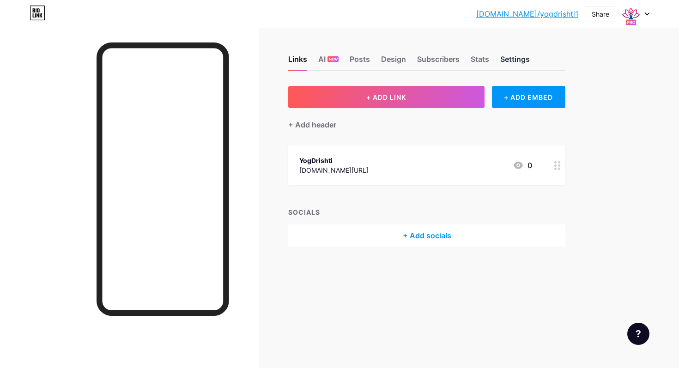
click at [520, 61] on div "Settings" at bounding box center [515, 62] width 30 height 17
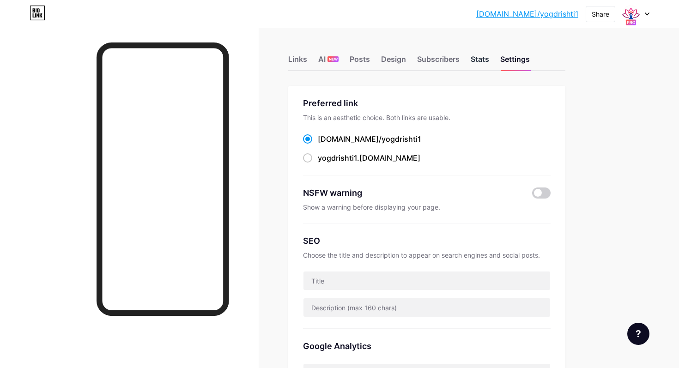
click at [480, 59] on div "Stats" at bounding box center [480, 62] width 18 height 17
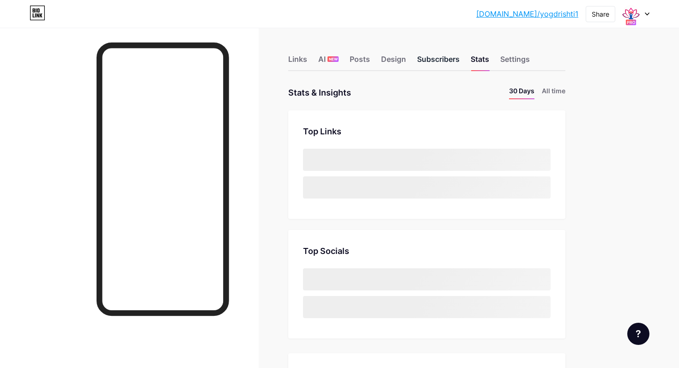
click at [422, 56] on div "Subscribers" at bounding box center [438, 62] width 42 height 17
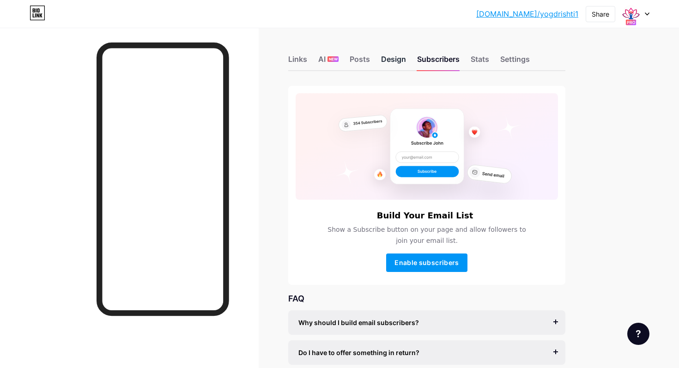
click at [397, 54] on div "Design" at bounding box center [393, 62] width 25 height 17
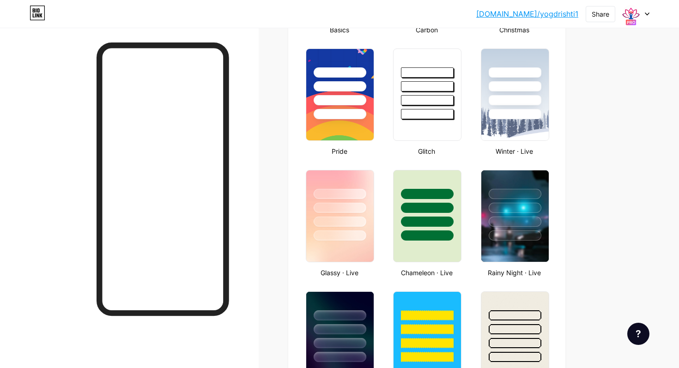
scroll to position [353, 0]
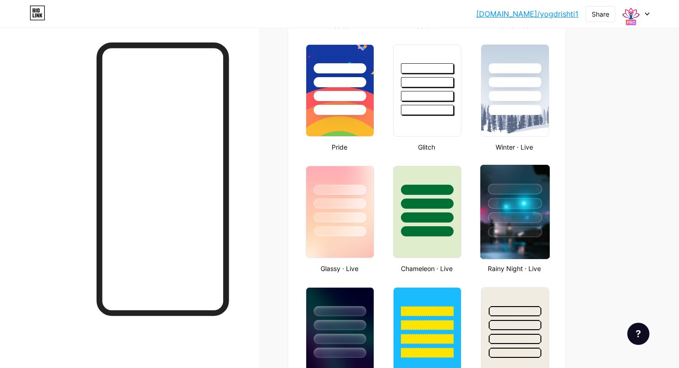
click at [503, 228] on div at bounding box center [515, 232] width 54 height 11
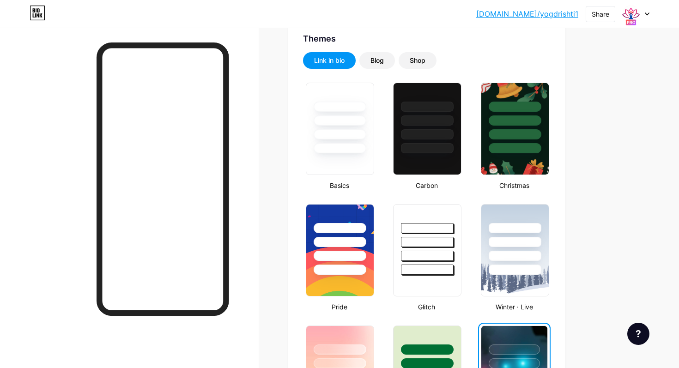
scroll to position [0, 0]
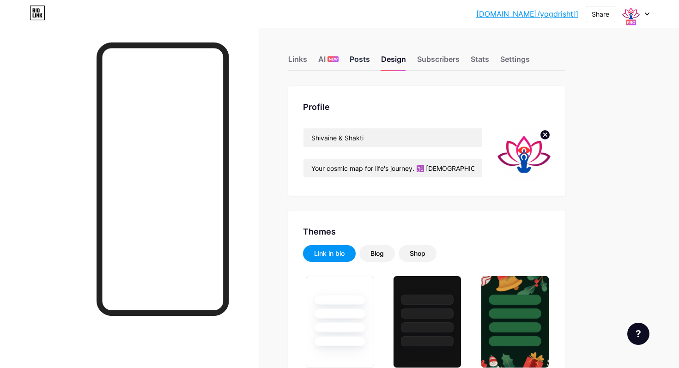
click at [365, 54] on div "Posts" at bounding box center [360, 62] width 20 height 17
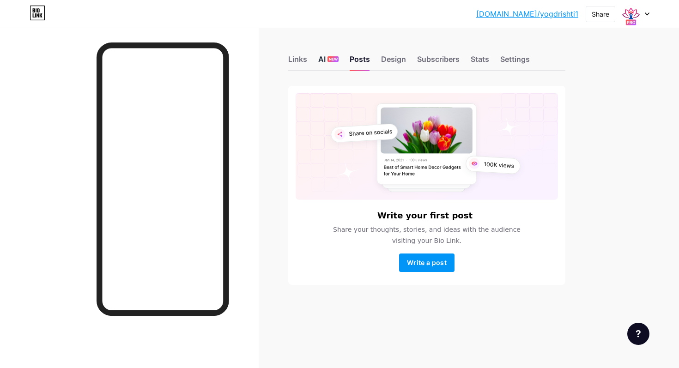
click at [326, 60] on div "AI NEW" at bounding box center [328, 62] width 20 height 17
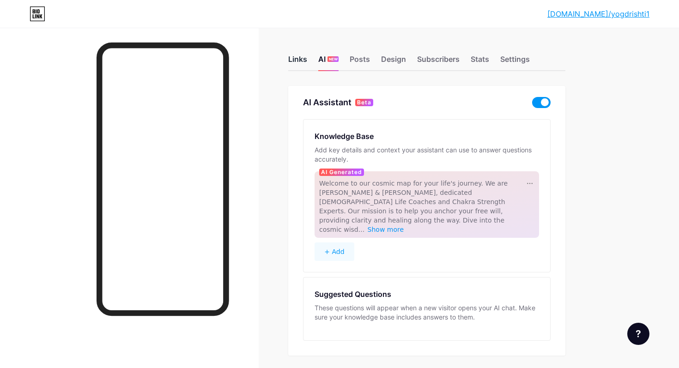
click at [296, 60] on div "Links" at bounding box center [297, 62] width 19 height 17
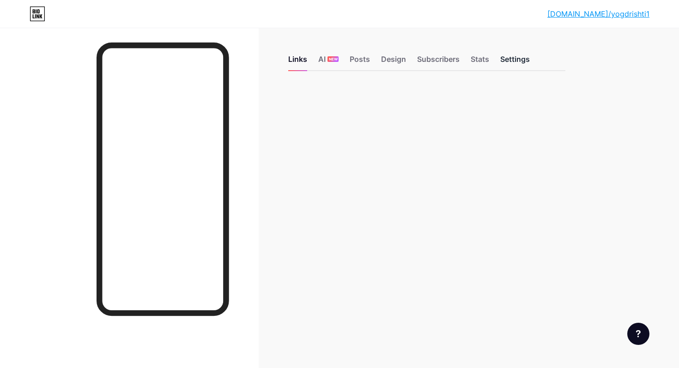
click at [514, 61] on div "Settings" at bounding box center [515, 62] width 30 height 17
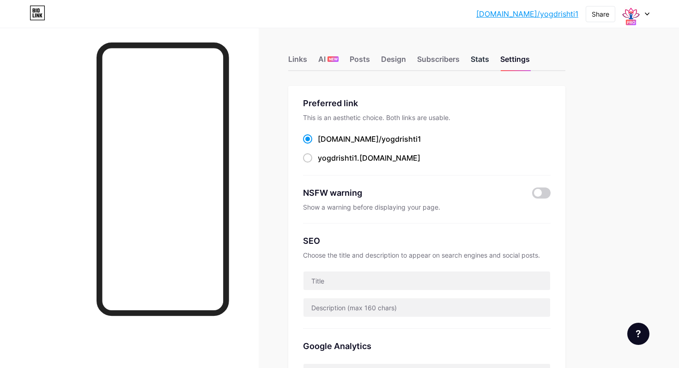
click at [480, 61] on div "Stats" at bounding box center [480, 62] width 18 height 17
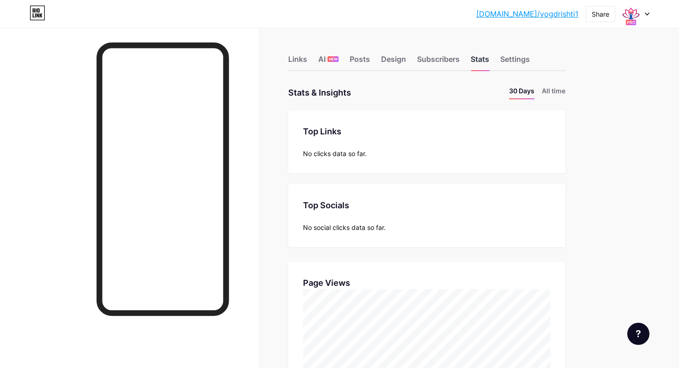
scroll to position [368, 679]
click at [440, 60] on div "Subscribers" at bounding box center [438, 62] width 42 height 17
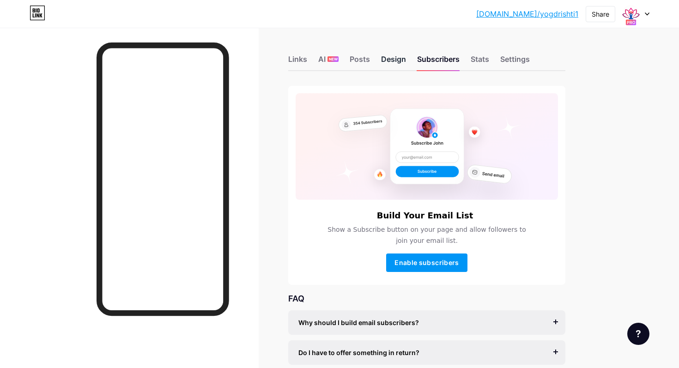
click at [402, 59] on div "Design" at bounding box center [393, 62] width 25 height 17
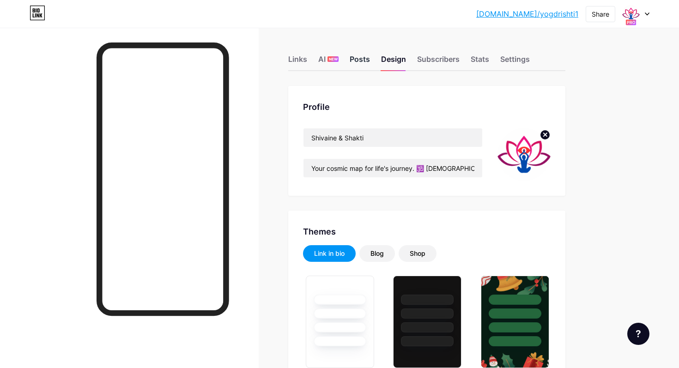
click at [362, 60] on div "Posts" at bounding box center [360, 62] width 20 height 17
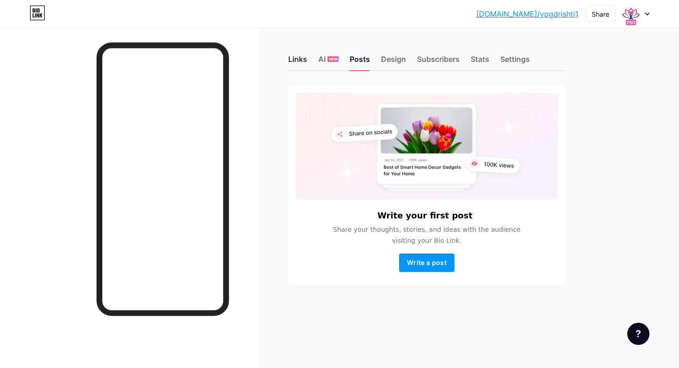
click at [300, 57] on div "Links" at bounding box center [297, 62] width 19 height 17
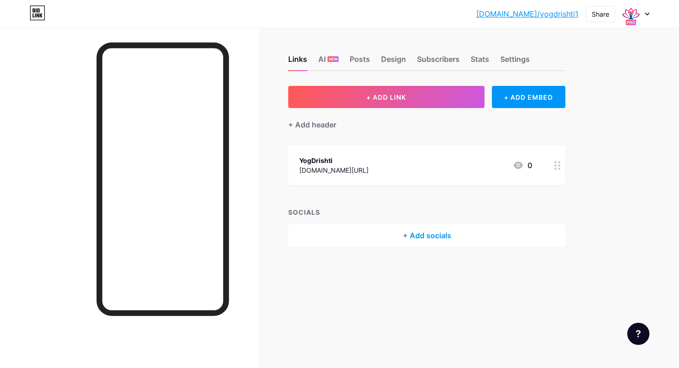
click at [558, 168] on icon at bounding box center [557, 165] width 6 height 9
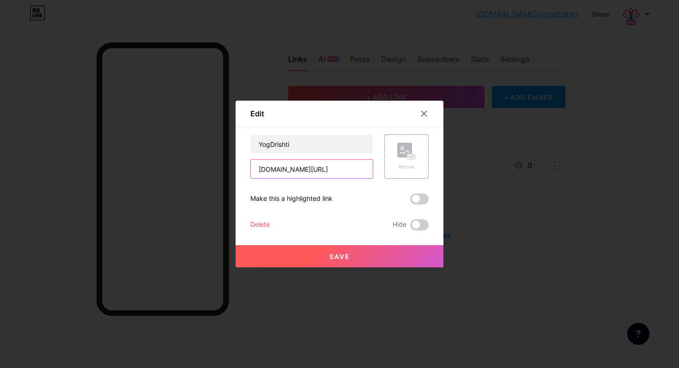
click at [338, 174] on input "[DOMAIN_NAME][URL]" at bounding box center [312, 169] width 122 height 18
type input "i"
paste input "[URL][DOMAIN_NAME]"
type input "[URL][DOMAIN_NAME]"
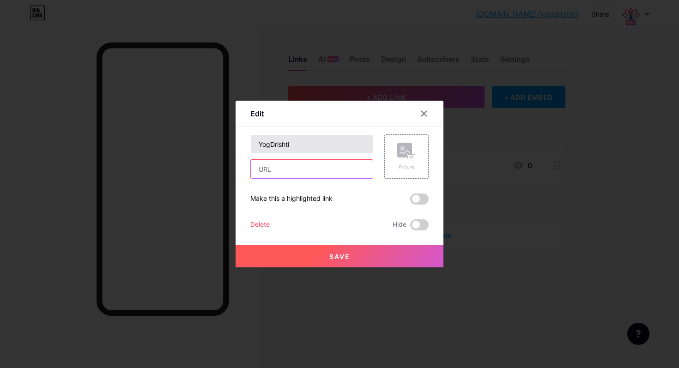
paste input "[URL][DOMAIN_NAME]"
type input "[URL][DOMAIN_NAME]"
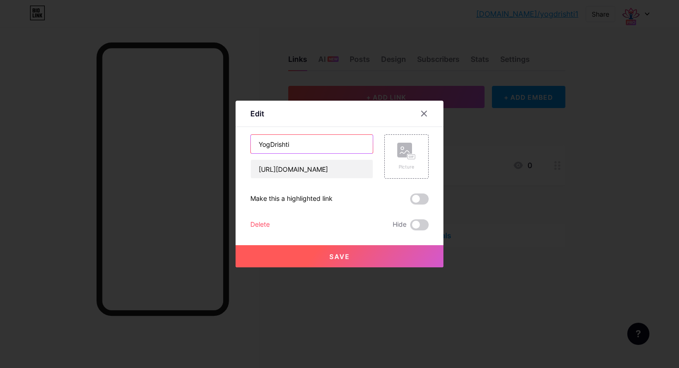
click at [308, 145] on input "YogDrishti" at bounding box center [312, 144] width 122 height 18
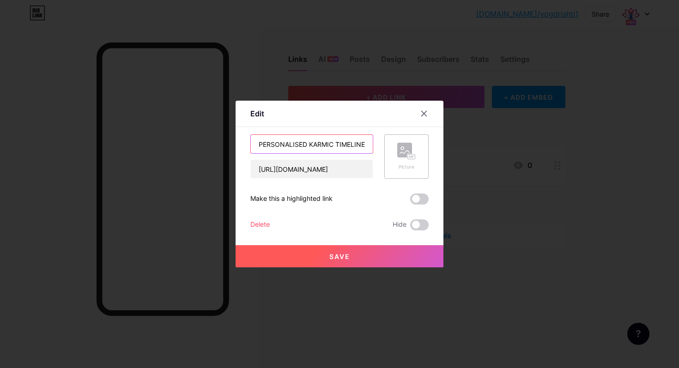
type input "CLAIM YOUR PERSONALISED KARMIC TIMELINE"
click at [420, 153] on div "Picture" at bounding box center [406, 156] width 44 height 44
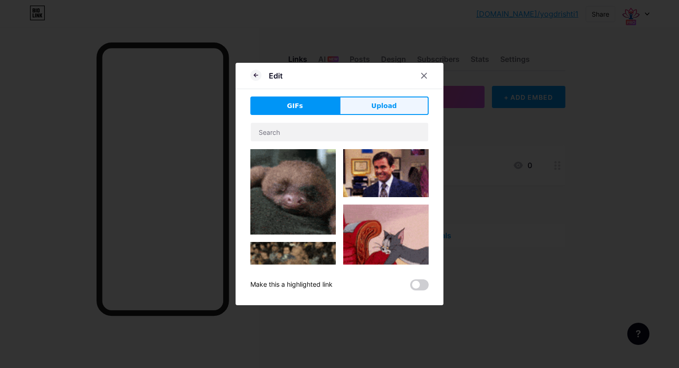
click at [378, 104] on span "Upload" at bounding box center [383, 106] width 25 height 10
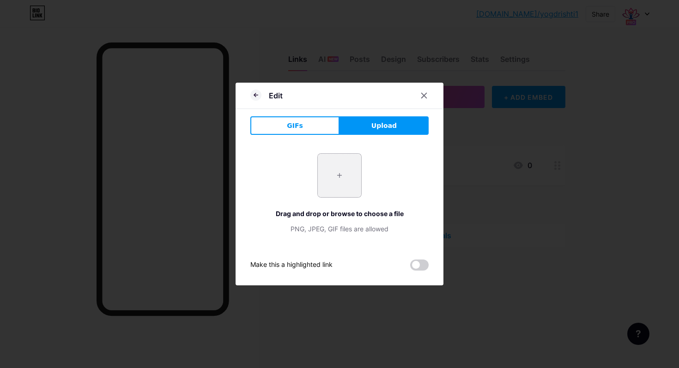
click at [348, 179] on input "file" at bounding box center [339, 175] width 43 height 43
type input "C:\fakepath\Untitled design.PNG"
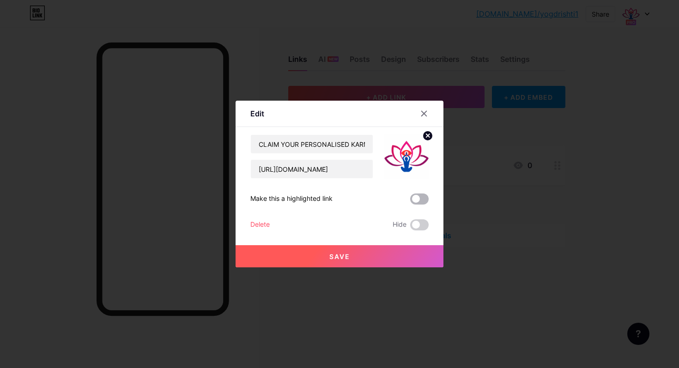
click at [417, 198] on span at bounding box center [419, 199] width 18 height 11
click at [410, 201] on input "checkbox" at bounding box center [410, 201] width 0 height 0
click at [385, 256] on button "Save" at bounding box center [340, 256] width 208 height 22
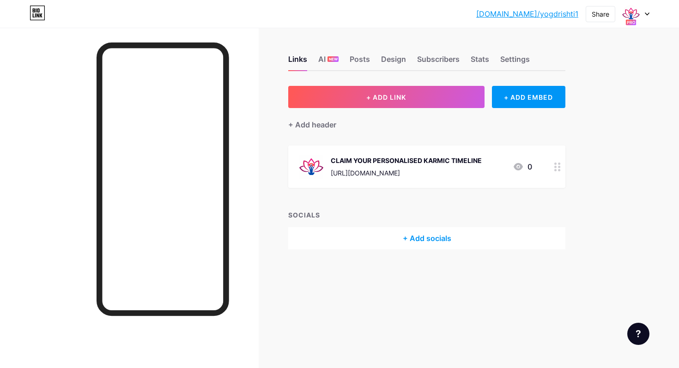
click at [558, 166] on circle at bounding box center [559, 167] width 2 height 2
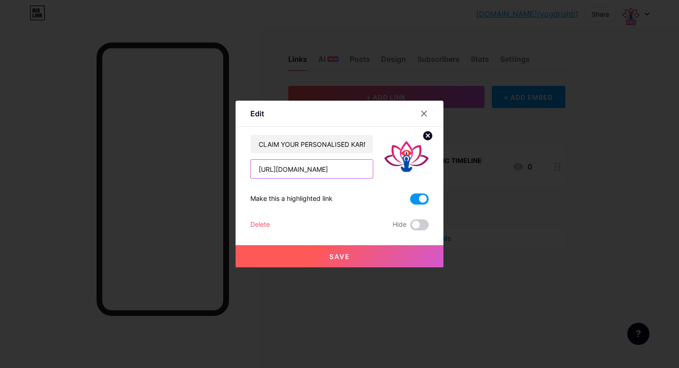
click at [342, 169] on input "[URL][DOMAIN_NAME]" at bounding box center [312, 169] width 122 height 18
paste input "shrtn.in/8Wt4i2"
type input "https://shrtn.in/8Wt4i2"
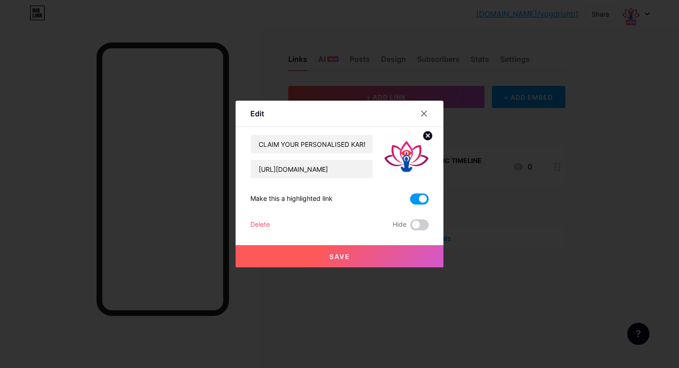
click at [371, 254] on button "Save" at bounding box center [340, 256] width 208 height 22
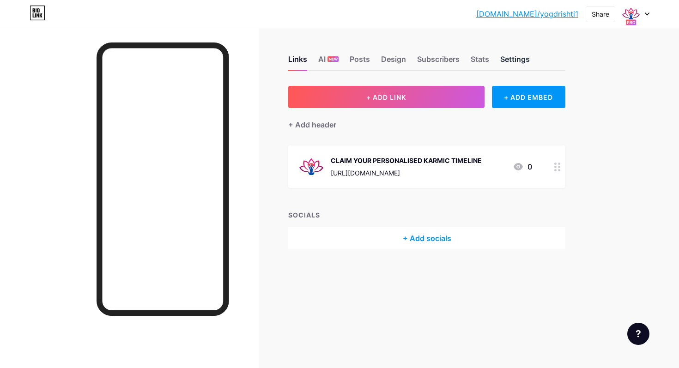
click at [510, 54] on div "Settings" at bounding box center [515, 62] width 30 height 17
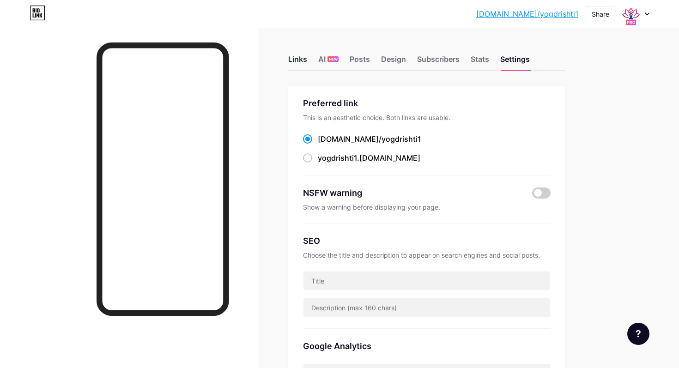
click at [304, 59] on div "Links" at bounding box center [297, 62] width 19 height 17
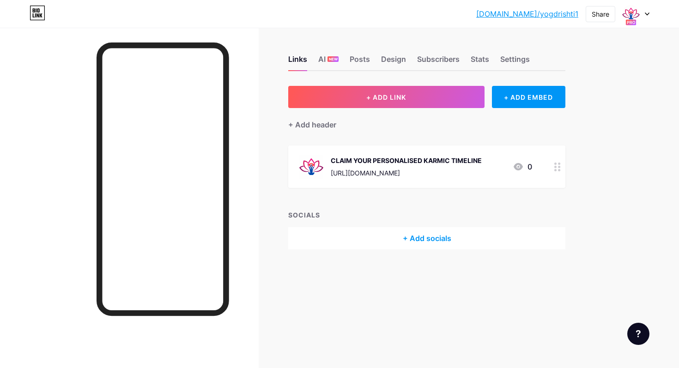
click at [547, 14] on link "[DOMAIN_NAME]/yogdrishti1" at bounding box center [527, 13] width 102 height 11
click at [562, 166] on div at bounding box center [558, 166] width 16 height 42
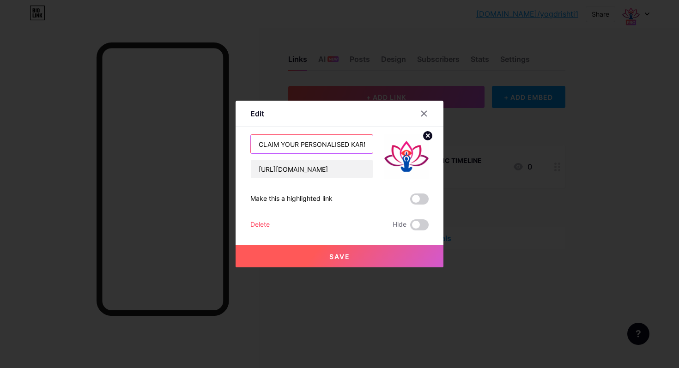
click at [335, 144] on input "CLAIM YOUR PERSONALISED KARMIC TIMELINE" at bounding box center [312, 144] width 122 height 18
type input "PERSONALISED KARMIC TIMELINE FOR JUST 99 INR ($1.11)"
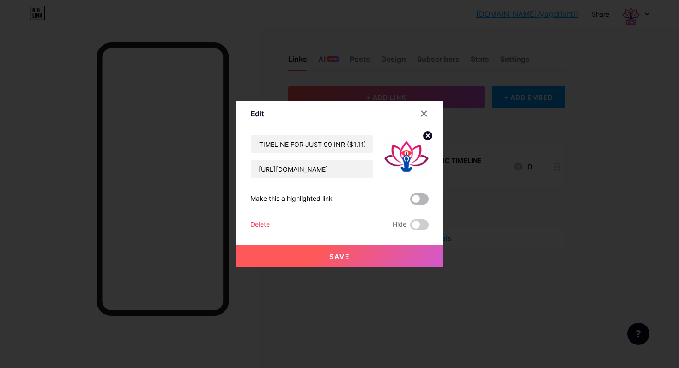
click at [423, 199] on span at bounding box center [419, 199] width 18 height 11
click at [410, 201] on input "checkbox" at bounding box center [410, 201] width 0 height 0
click at [375, 255] on button "Save" at bounding box center [340, 256] width 208 height 22
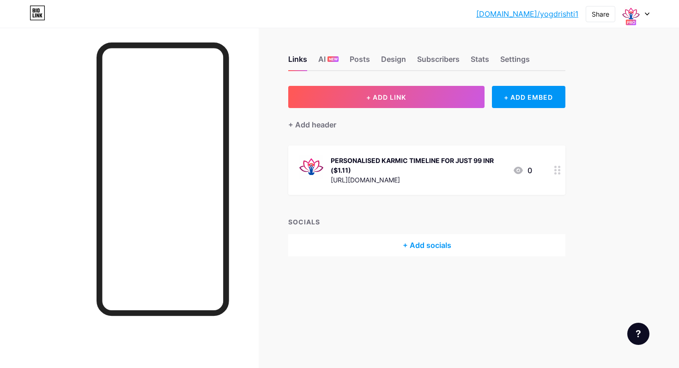
click at [406, 242] on div "+ Add socials" at bounding box center [426, 245] width 277 height 22
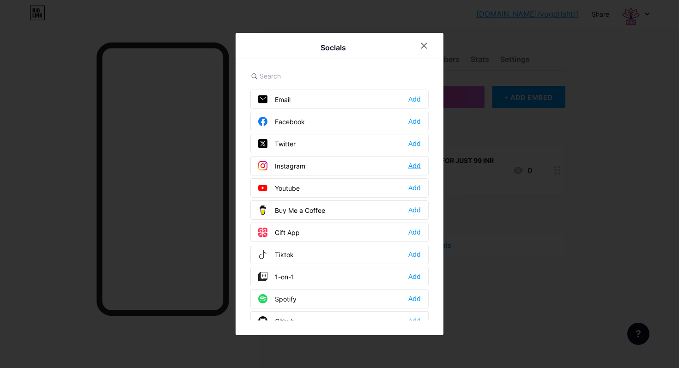
click at [416, 166] on div "Add" at bounding box center [414, 165] width 12 height 9
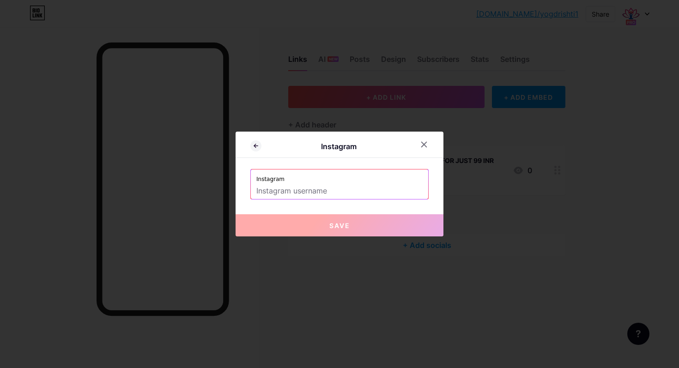
click at [354, 193] on input "text" at bounding box center [339, 191] width 166 height 16
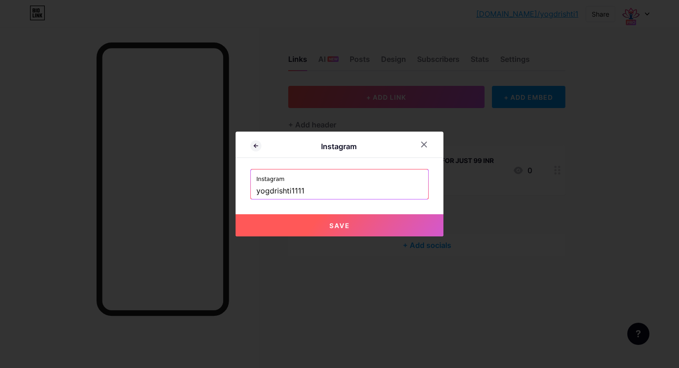
click at [309, 229] on button "Save" at bounding box center [340, 225] width 208 height 22
type input "https://instagram.com/yogdrishti1111"
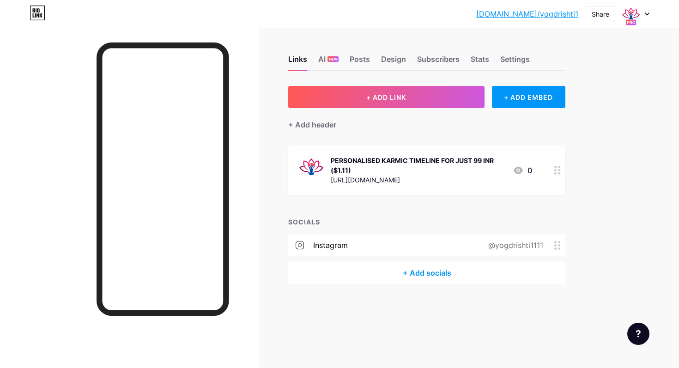
click at [423, 272] on div "+ Add socials" at bounding box center [426, 273] width 277 height 22
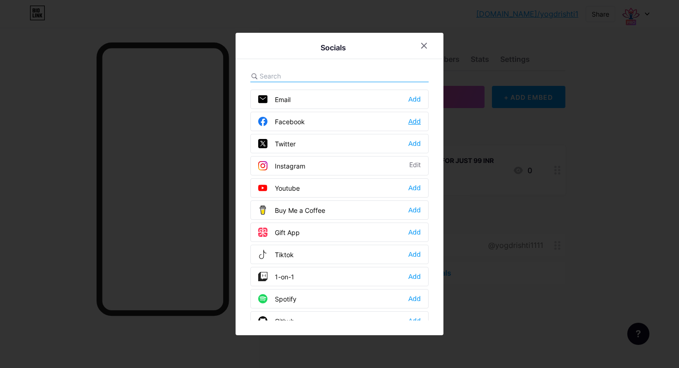
click at [416, 121] on div "Add" at bounding box center [414, 121] width 12 height 9
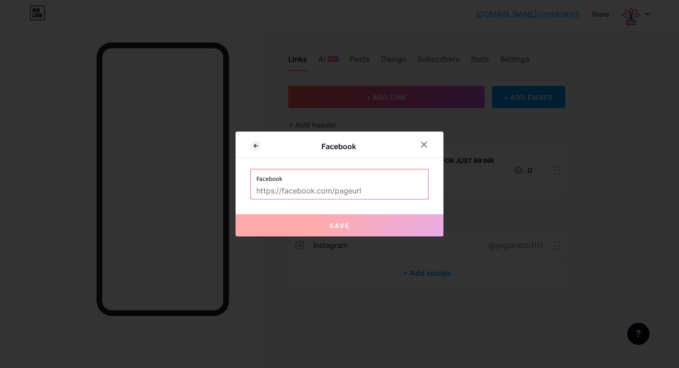
click at [348, 193] on input "text" at bounding box center [339, 191] width 166 height 16
click at [368, 197] on input "text" at bounding box center [339, 191] width 166 height 16
paste input "[URL][DOMAIN_NAME]"
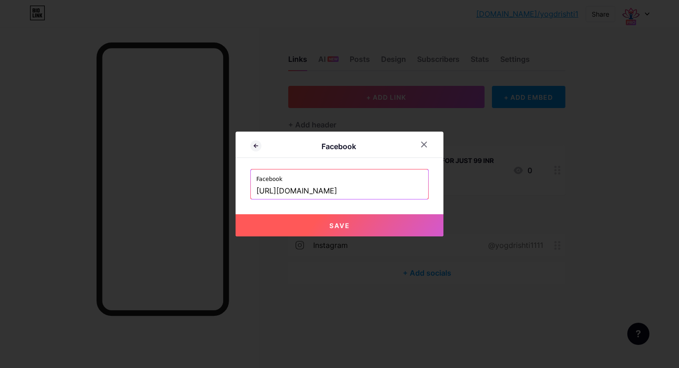
scroll to position [0, 44]
type input "[URL][DOMAIN_NAME]"
click at [361, 219] on button "Save" at bounding box center [340, 225] width 208 height 22
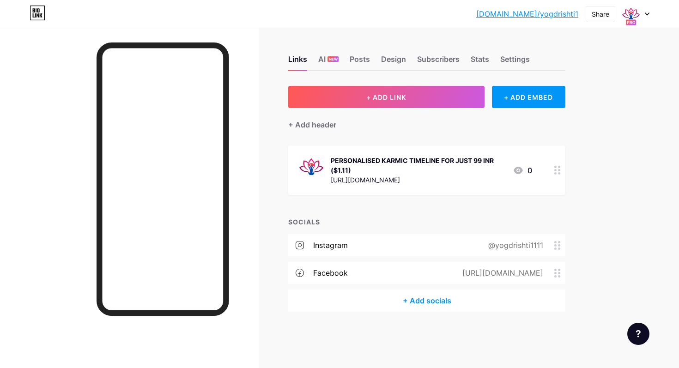
click at [559, 168] on icon at bounding box center [557, 170] width 6 height 9
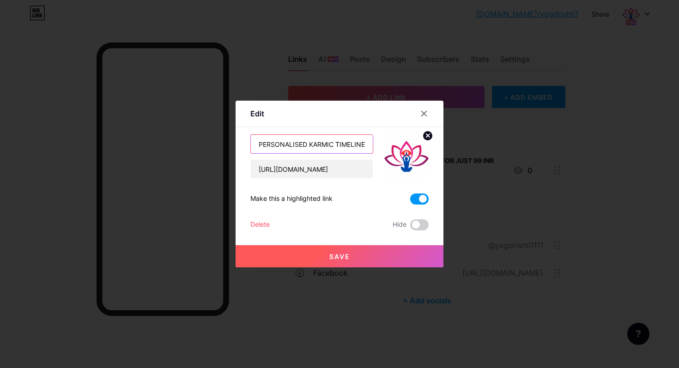
click at [349, 139] on input "PERSONALISED KARMIC TIMELINE FOR JUST 99 INR ($1.11)" at bounding box center [312, 144] width 122 height 18
click at [426, 115] on icon at bounding box center [423, 113] width 7 height 7
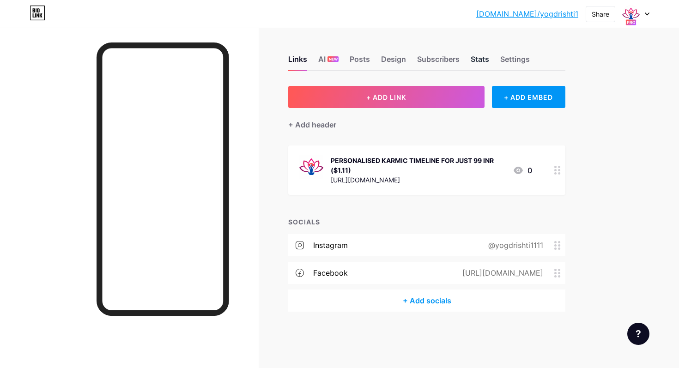
click at [475, 58] on div "Stats" at bounding box center [480, 62] width 18 height 17
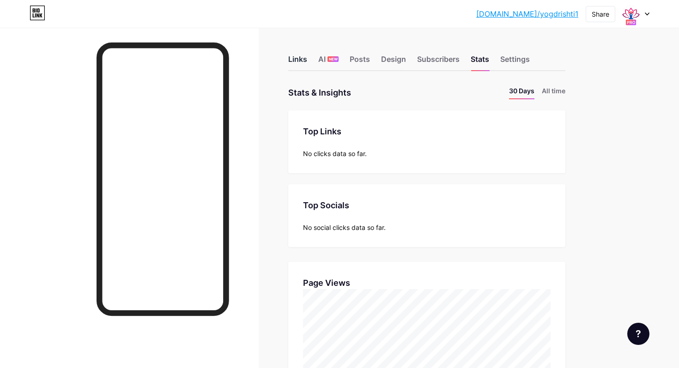
click at [303, 59] on div "Links" at bounding box center [297, 62] width 19 height 17
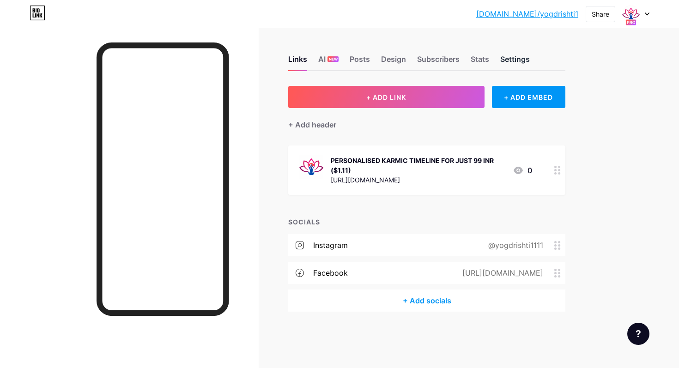
click at [520, 60] on div "Settings" at bounding box center [515, 62] width 30 height 17
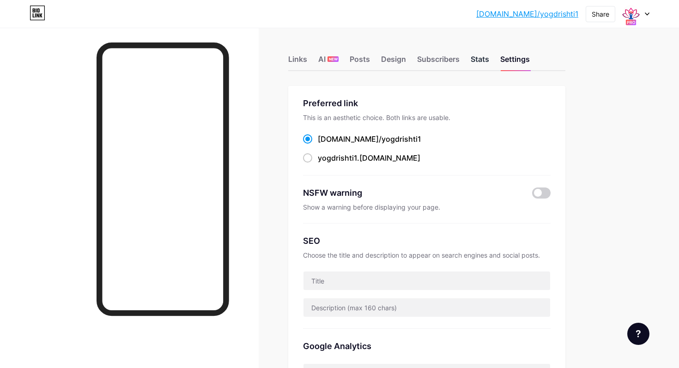
click at [477, 57] on div "Stats" at bounding box center [480, 62] width 18 height 17
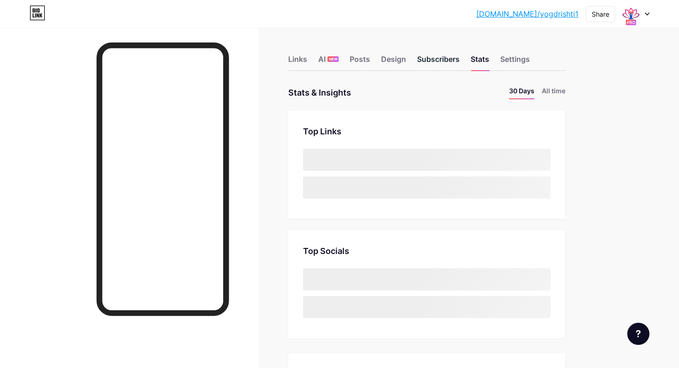
click at [450, 55] on div "Subscribers" at bounding box center [438, 62] width 42 height 17
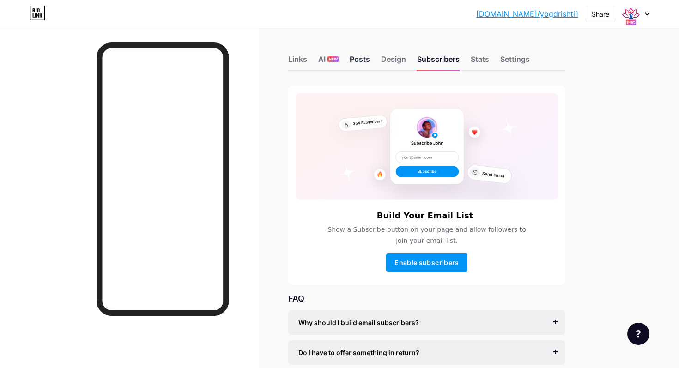
click at [362, 61] on div "Posts" at bounding box center [360, 62] width 20 height 17
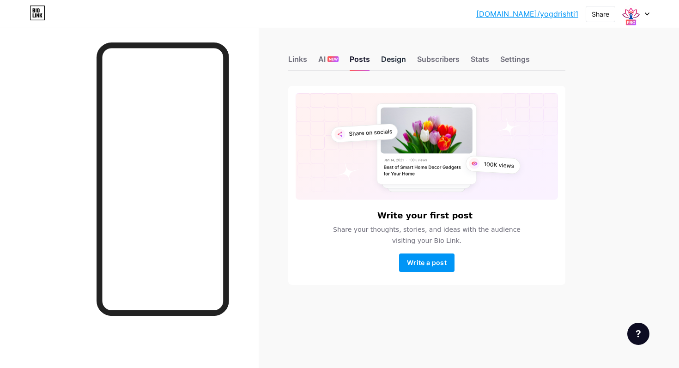
click at [397, 63] on div "Design" at bounding box center [393, 62] width 25 height 17
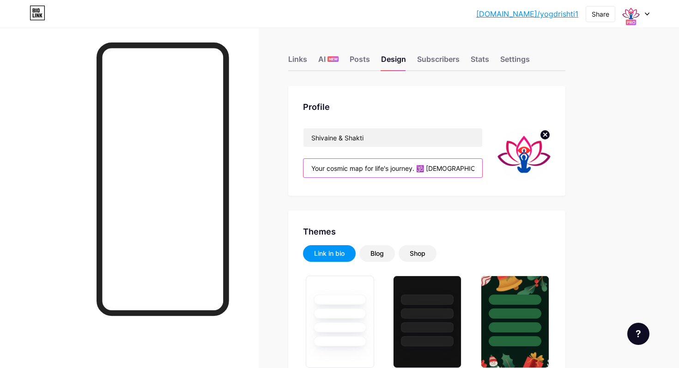
click at [375, 165] on input "Your cosmic map for life's journey. 🕉️ [DEMOGRAPHIC_DATA] Life Coaches | Chakra…" at bounding box center [392, 168] width 179 height 18
paste input "Tattva [PERSON_NAME] & [PERSON_NAME]. [DEMOGRAPHIC_DATA] Astrology, Numerology,…"
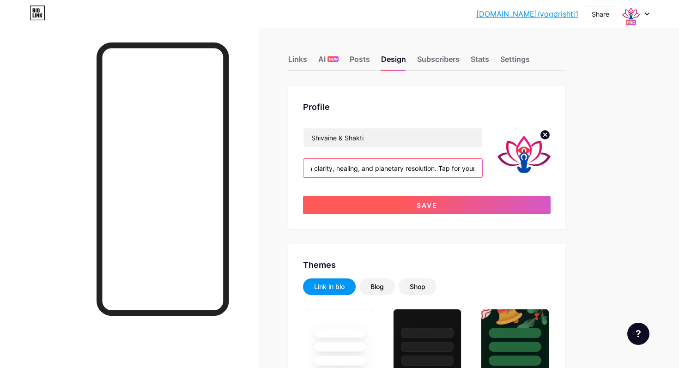
type input "Tattva [PERSON_NAME] & [PERSON_NAME]. [DEMOGRAPHIC_DATA] Astrology, Numerology,…"
click at [467, 203] on button "Save" at bounding box center [427, 205] width 248 height 18
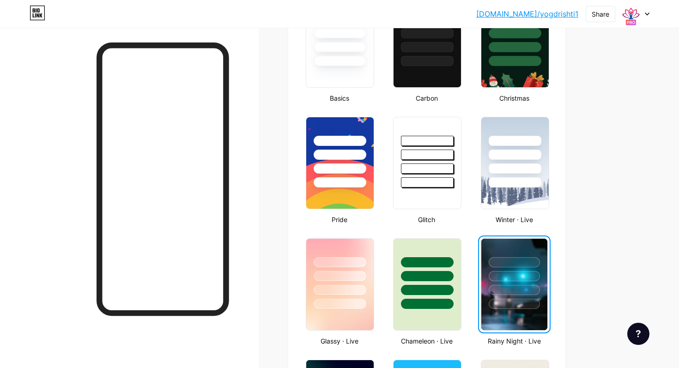
scroll to position [0, 0]
